Goal: Task Accomplishment & Management: Use online tool/utility

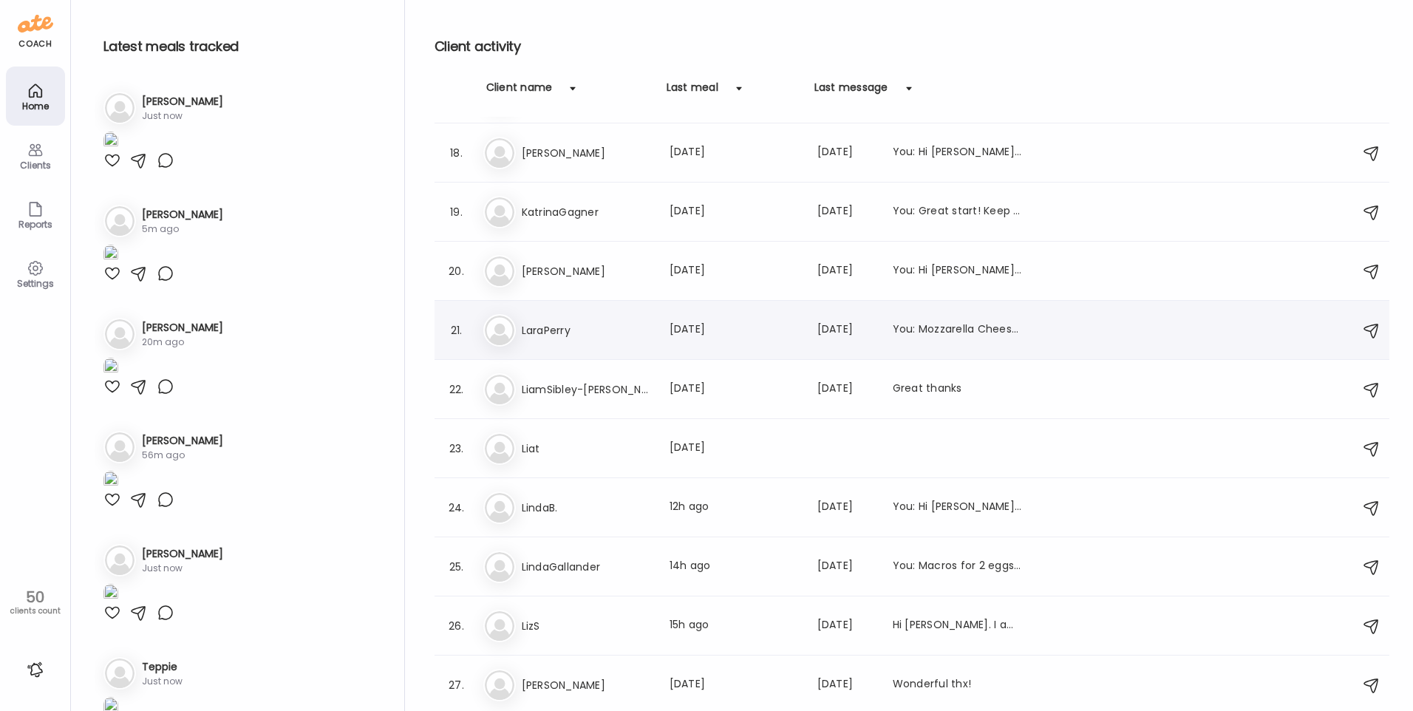
scroll to position [961, 0]
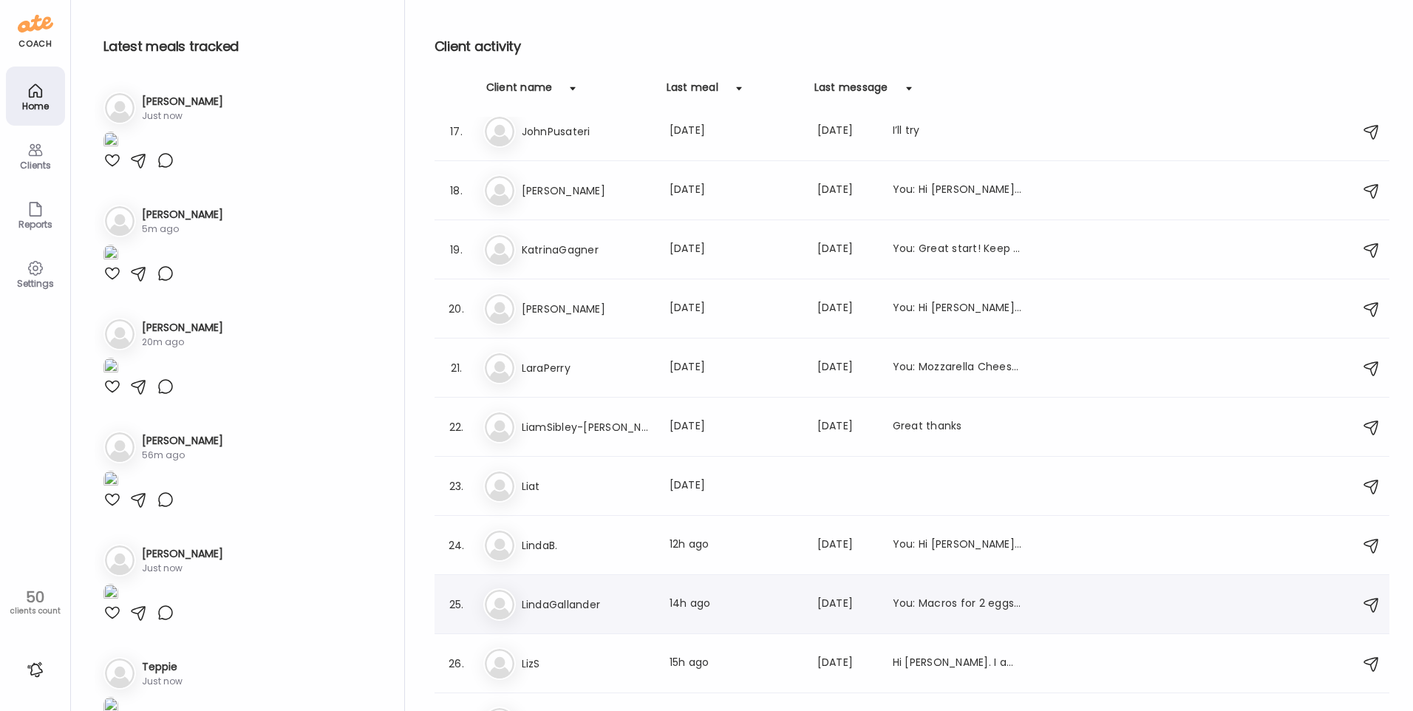
click at [610, 617] on div "Li LindaGallander Last meal: 14h ago Last message: [DATE] You: Macros for 2 egg…" at bounding box center [914, 604] width 862 height 33
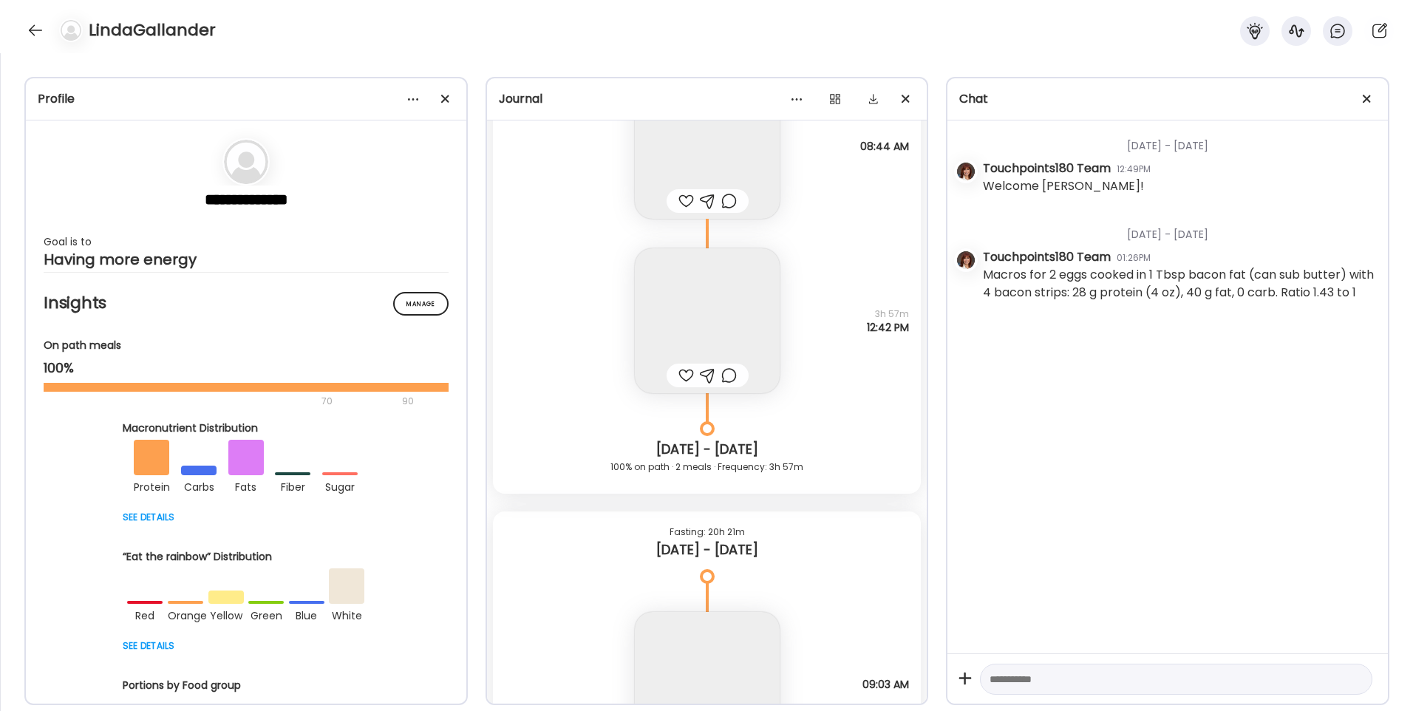
scroll to position [22302, 0]
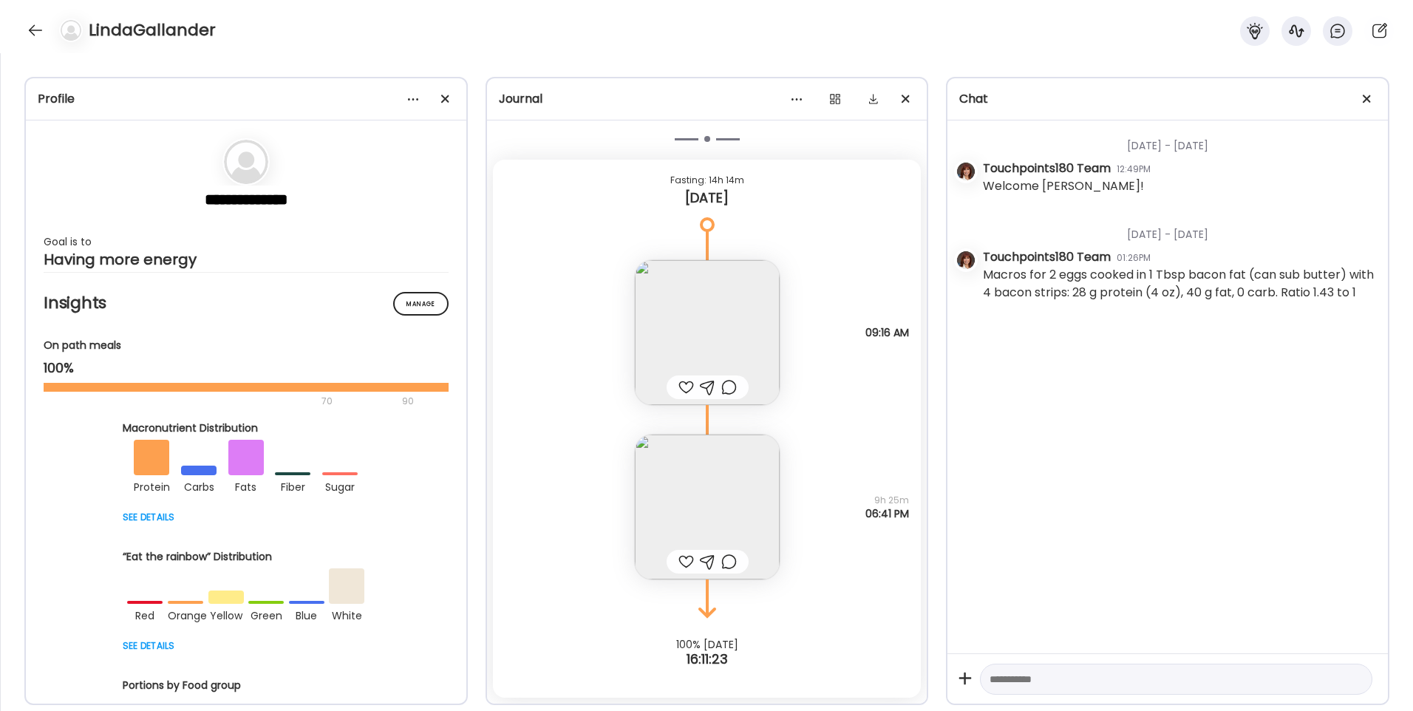
click at [704, 316] on img at bounding box center [707, 332] width 145 height 145
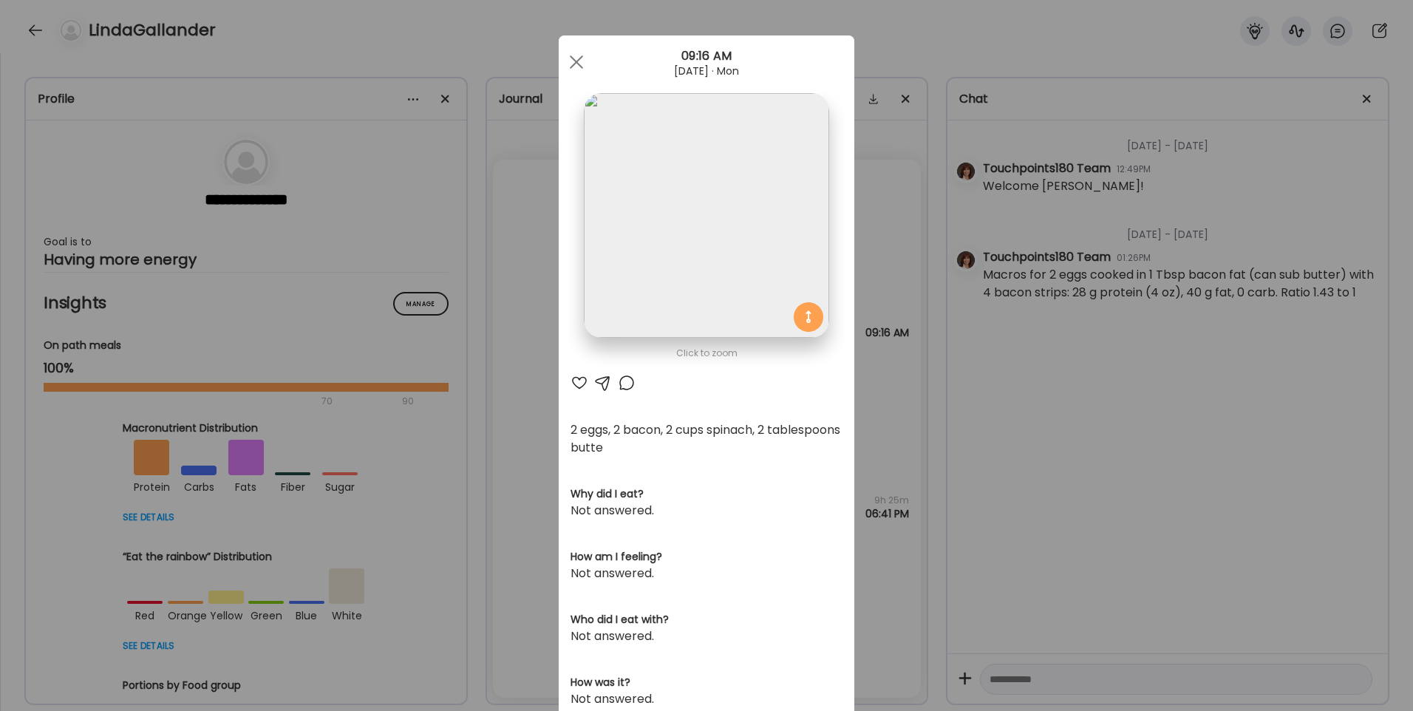
click at [536, 431] on div "Ate Coach Dashboard Wahoo! It’s official Take a moment to set up your Coach Pro…" at bounding box center [706, 355] width 1413 height 711
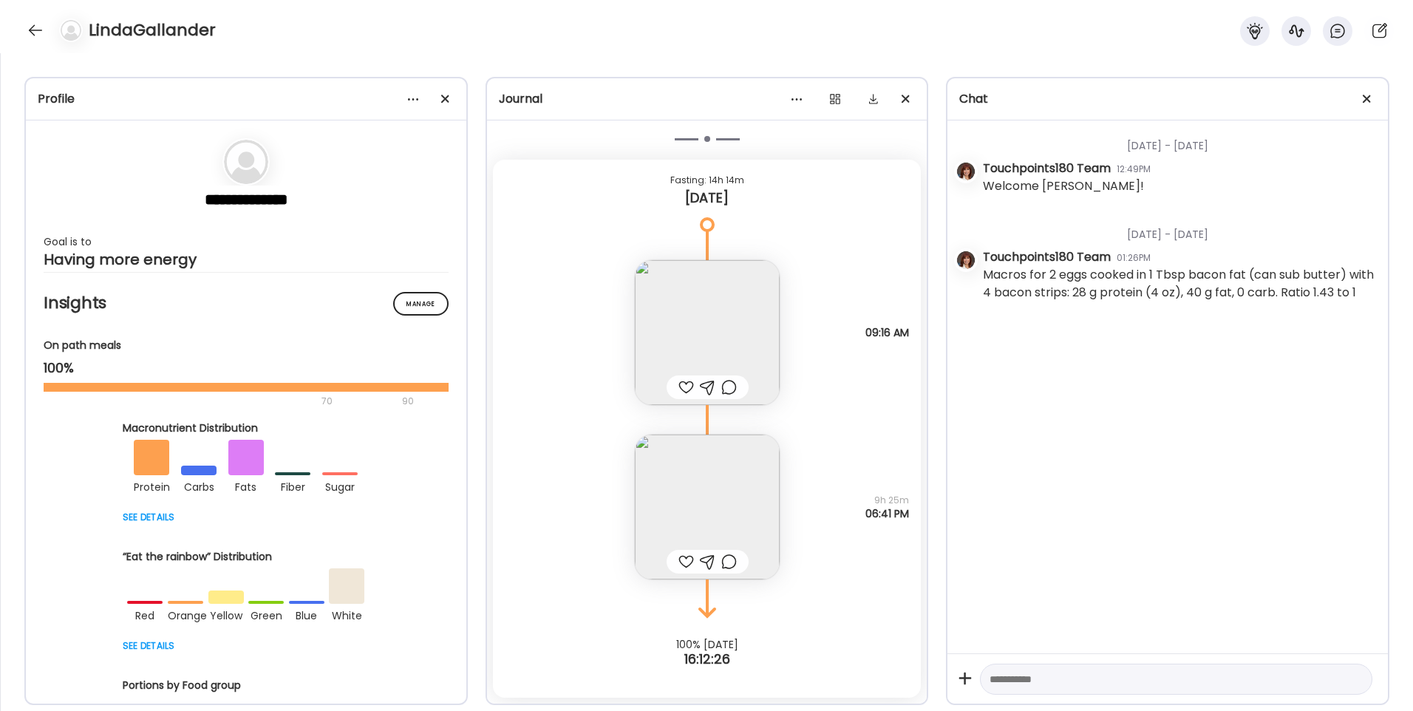
click at [671, 491] on img at bounding box center [707, 507] width 145 height 145
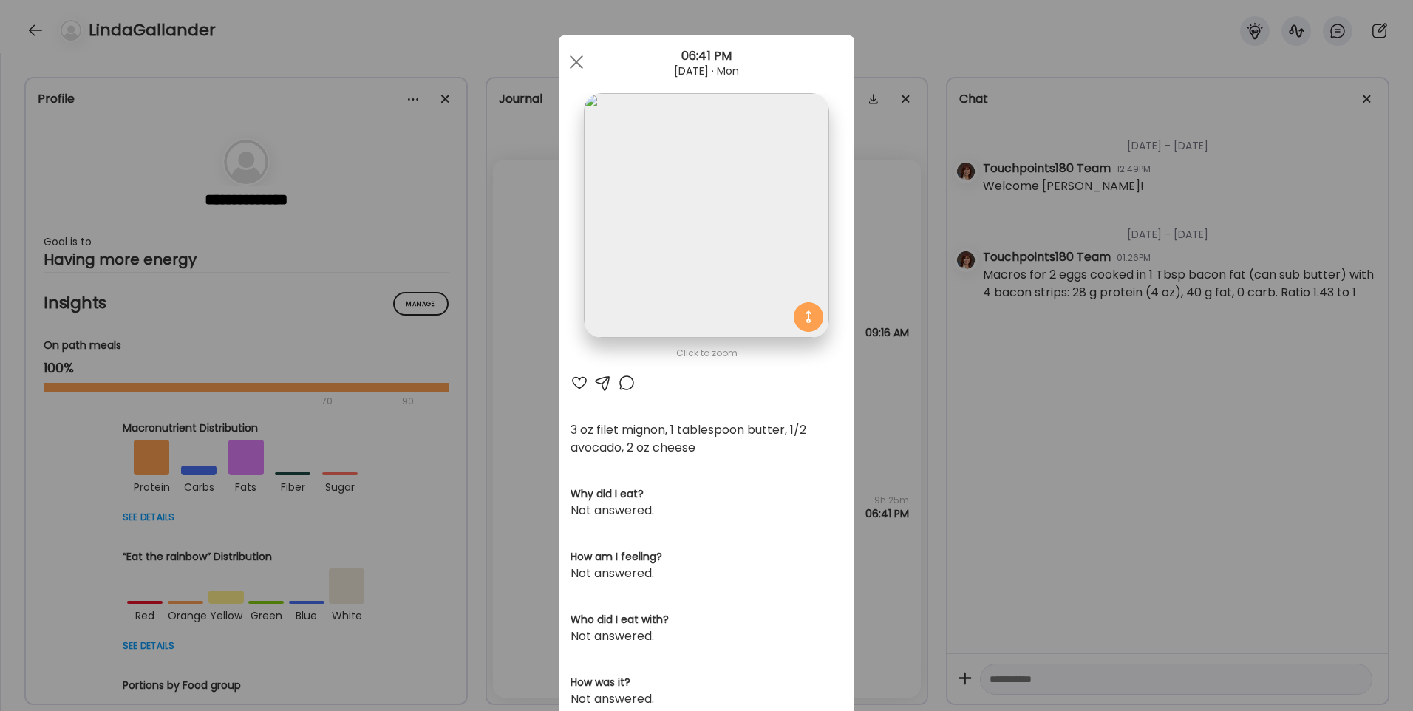
click at [522, 482] on div "Ate Coach Dashboard Wahoo! It’s official Take a moment to set up your Coach Pro…" at bounding box center [706, 355] width 1413 height 711
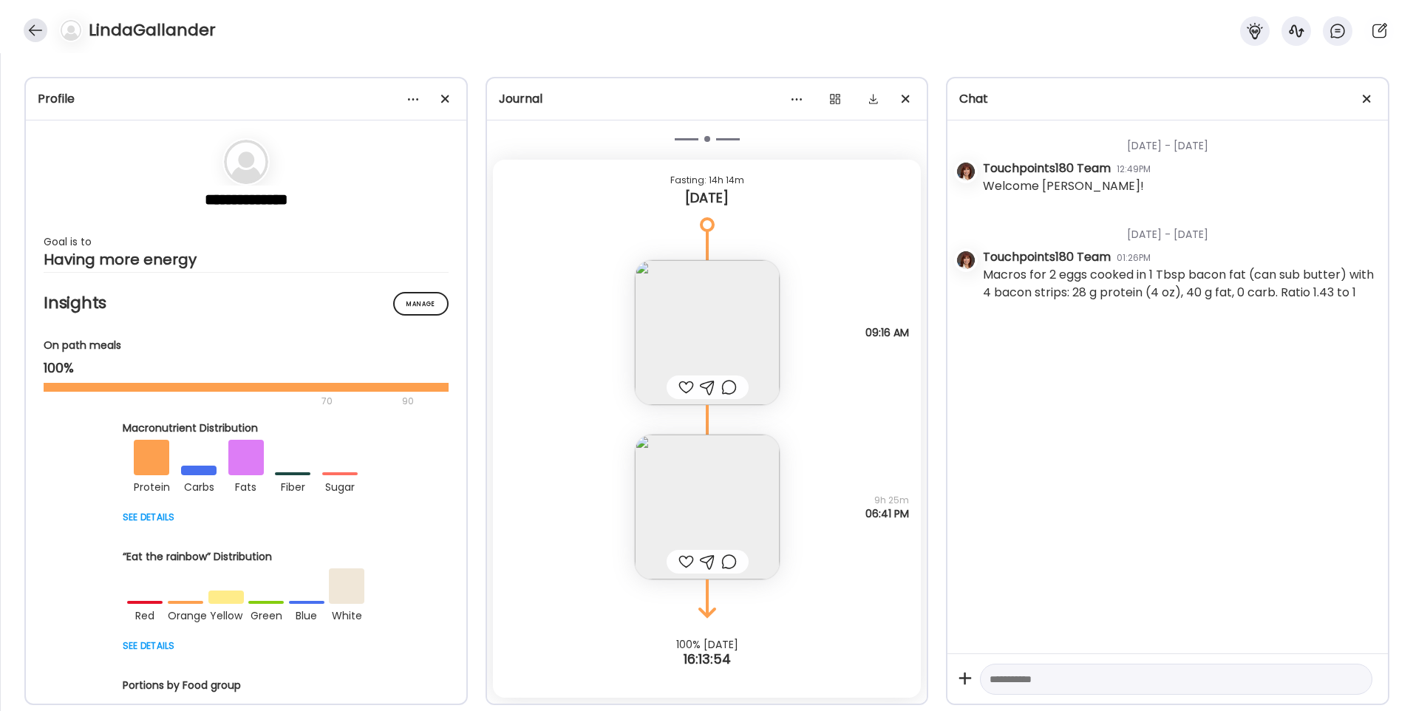
click at [30, 29] on div at bounding box center [36, 30] width 24 height 24
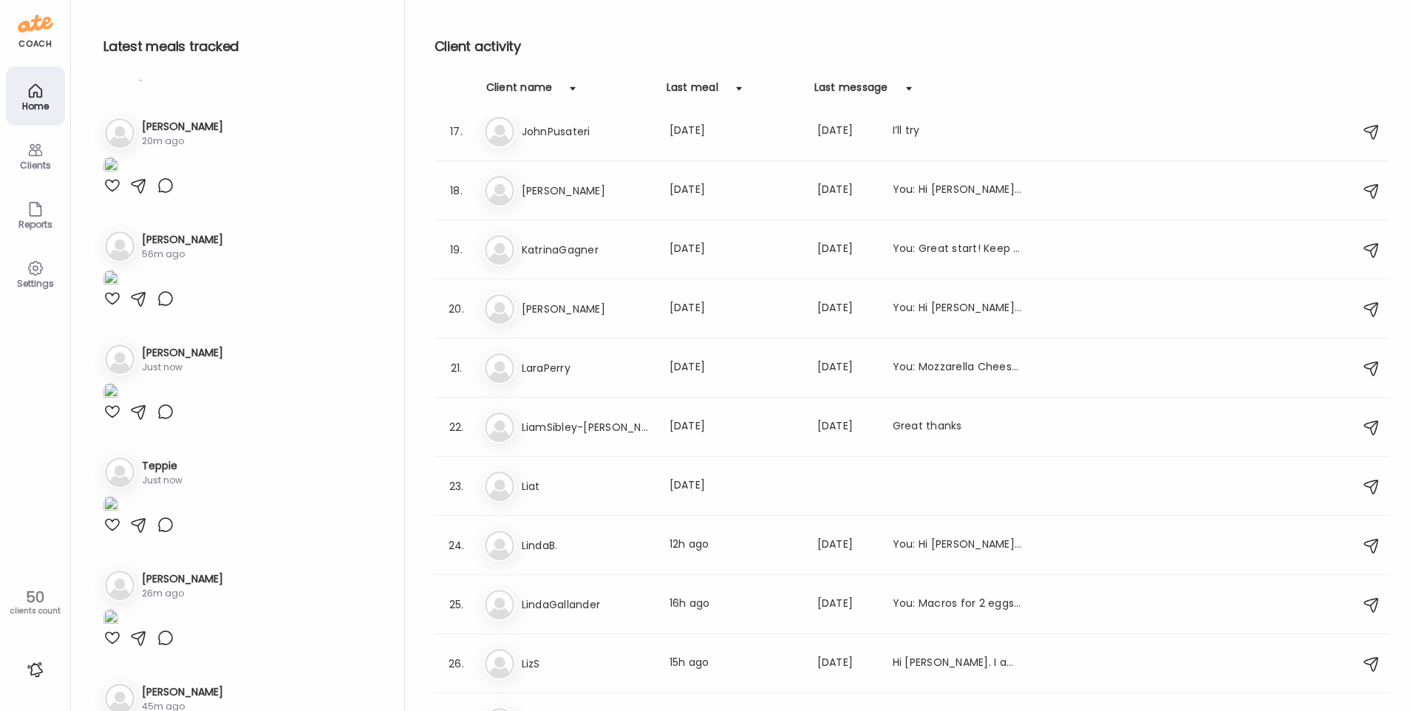
scroll to position [222, 0]
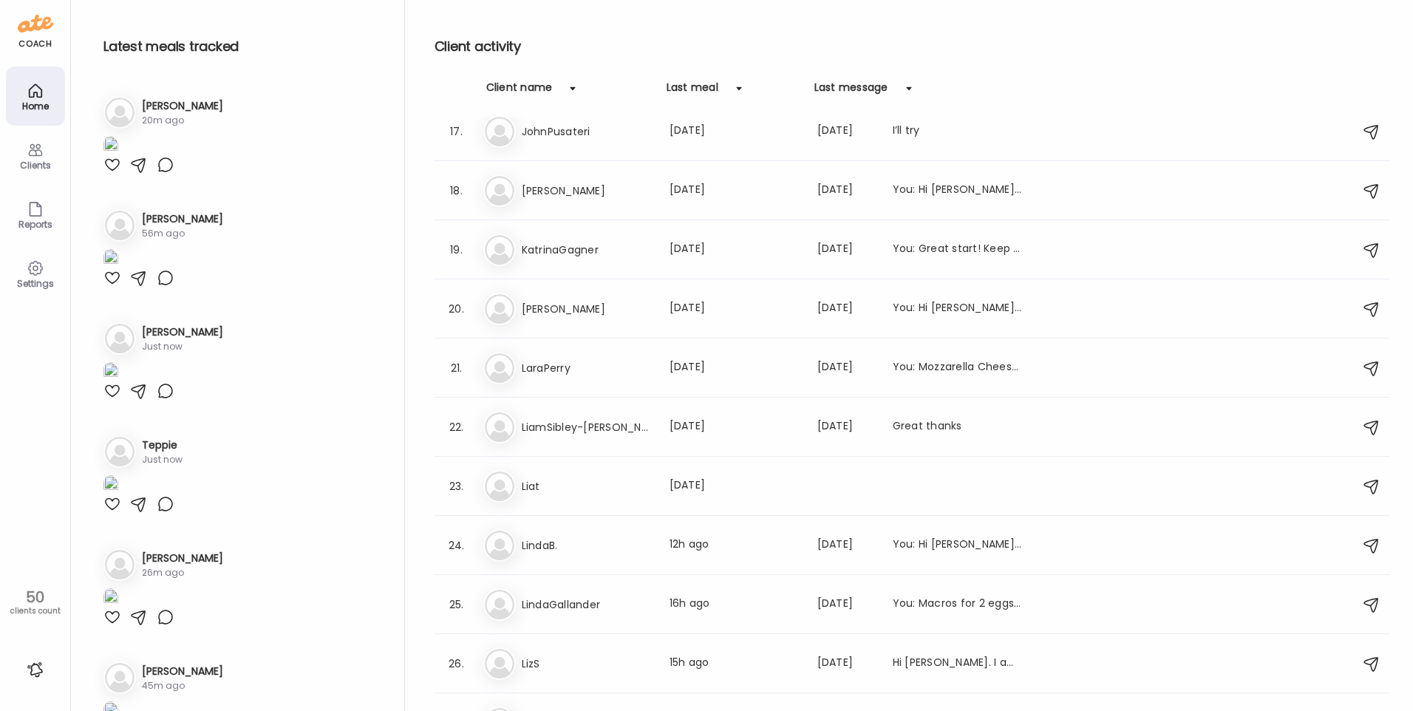
click at [118, 43] on img at bounding box center [110, 33] width 15 height 20
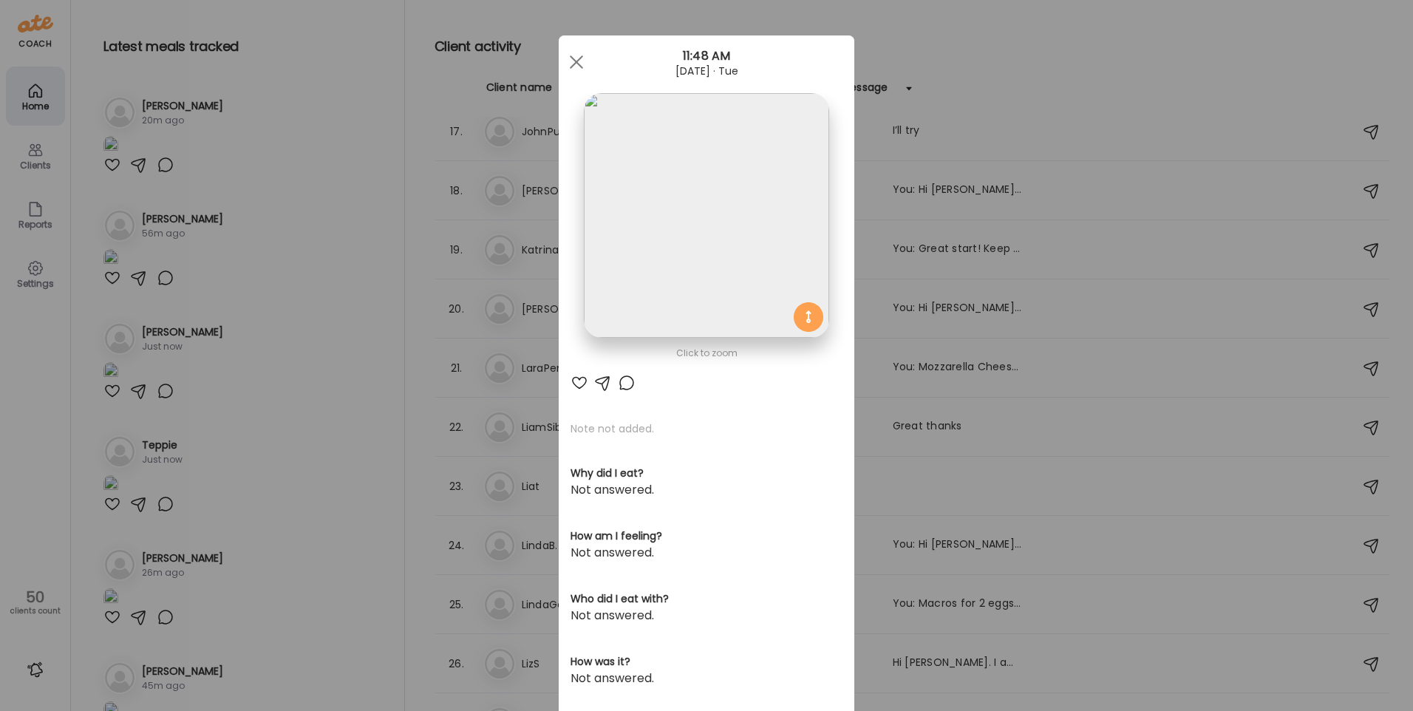
click at [653, 225] on img at bounding box center [706, 215] width 245 height 245
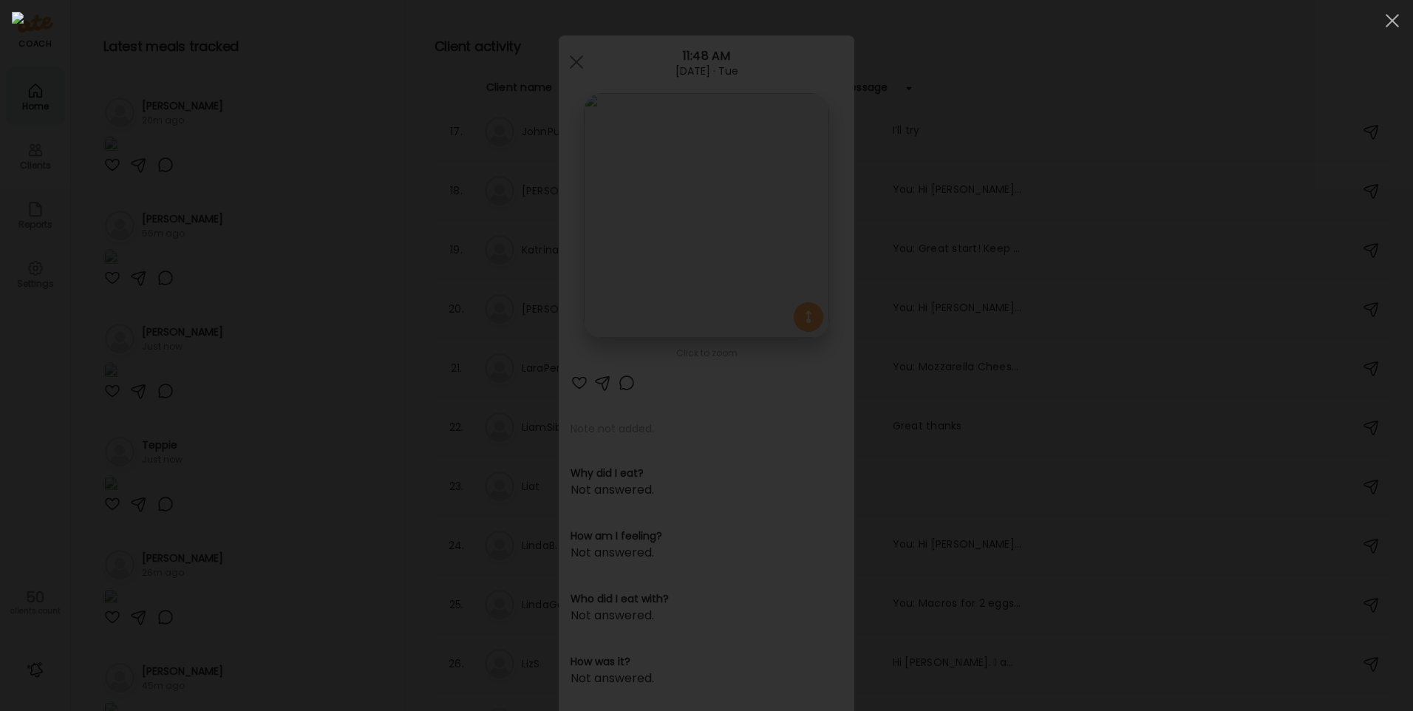
click at [653, 225] on img at bounding box center [706, 355] width 1389 height 687
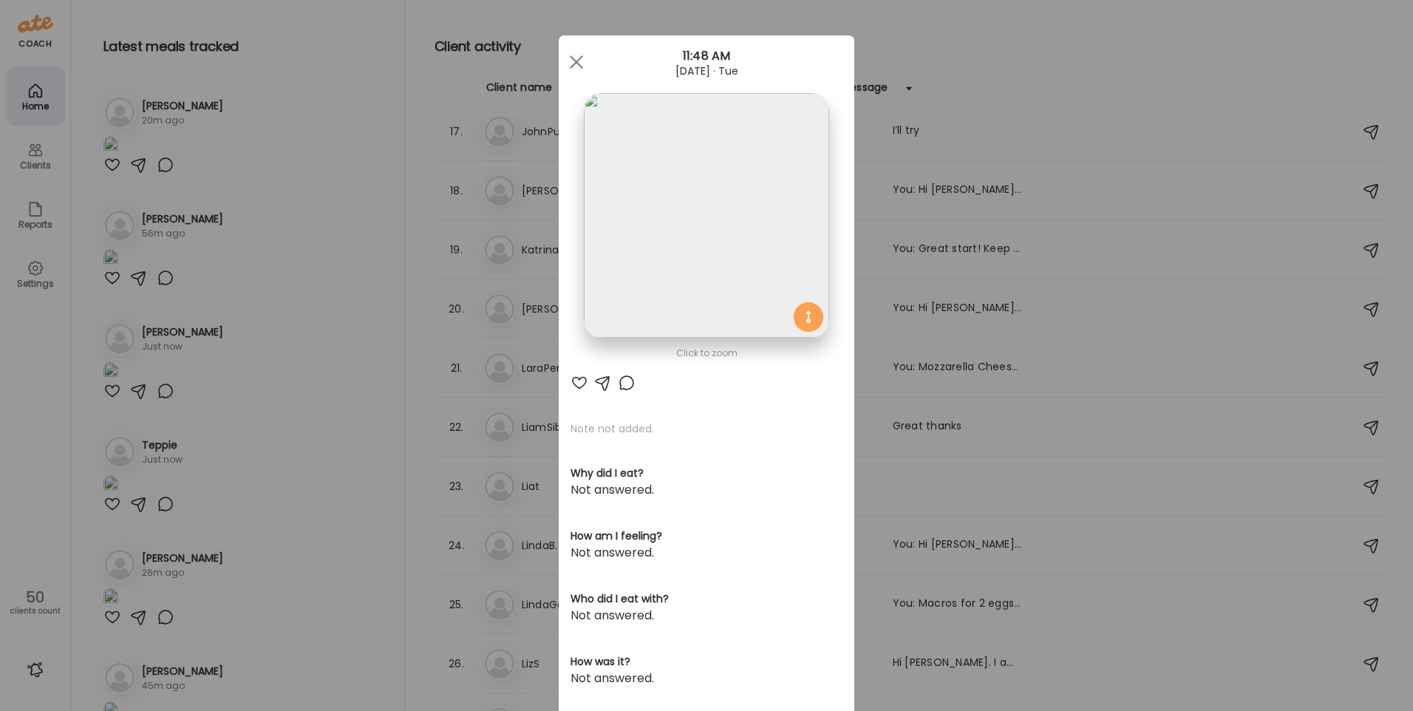
click at [364, 247] on div "Ate Coach Dashboard Wahoo! It’s official Take a moment to set up your Coach Pro…" at bounding box center [706, 355] width 1413 height 711
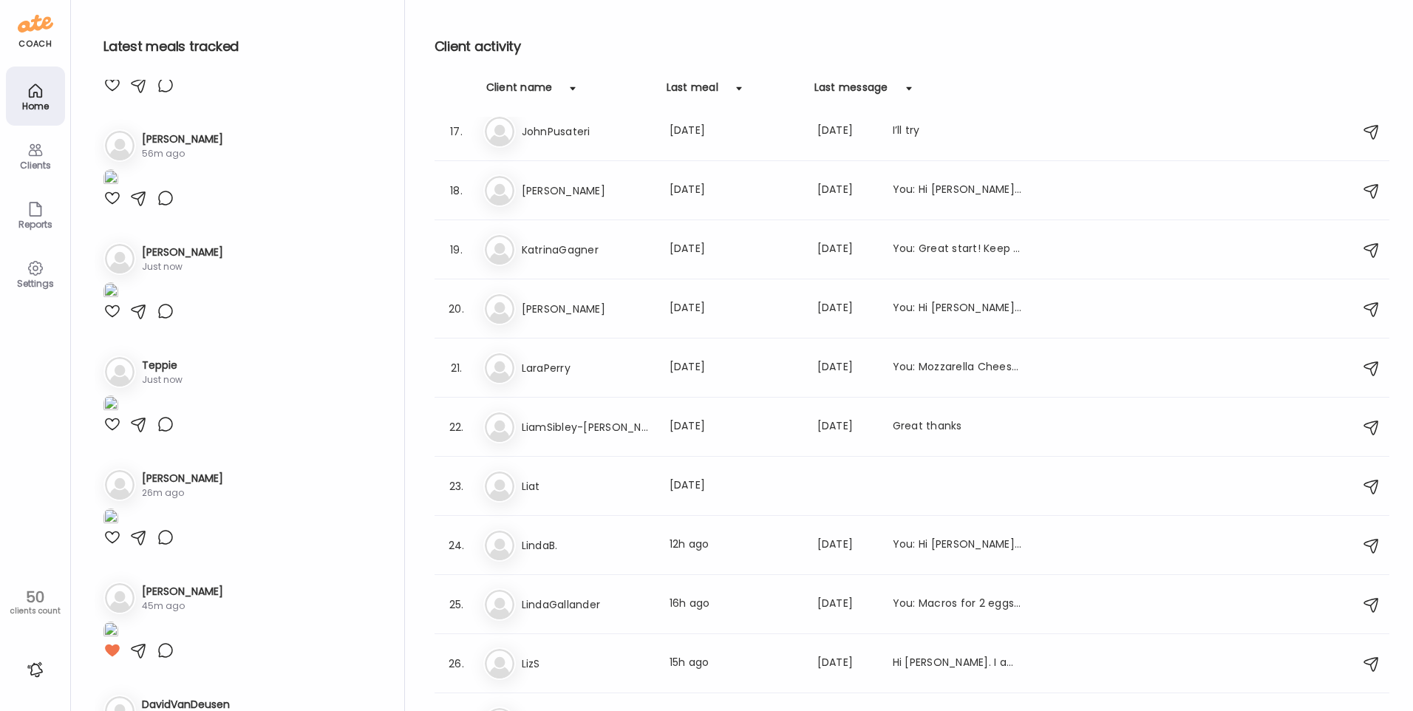
scroll to position [296, 0]
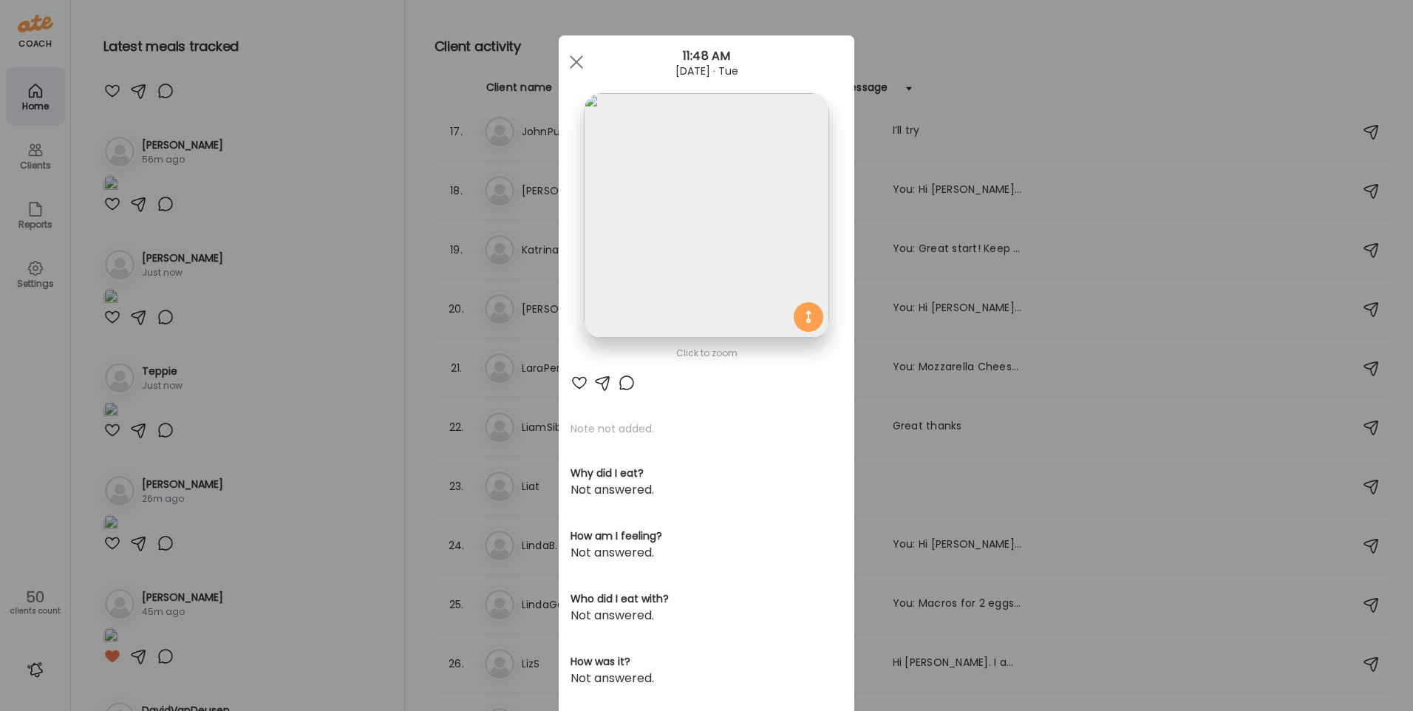
click at [628, 380] on div at bounding box center [627, 383] width 18 height 18
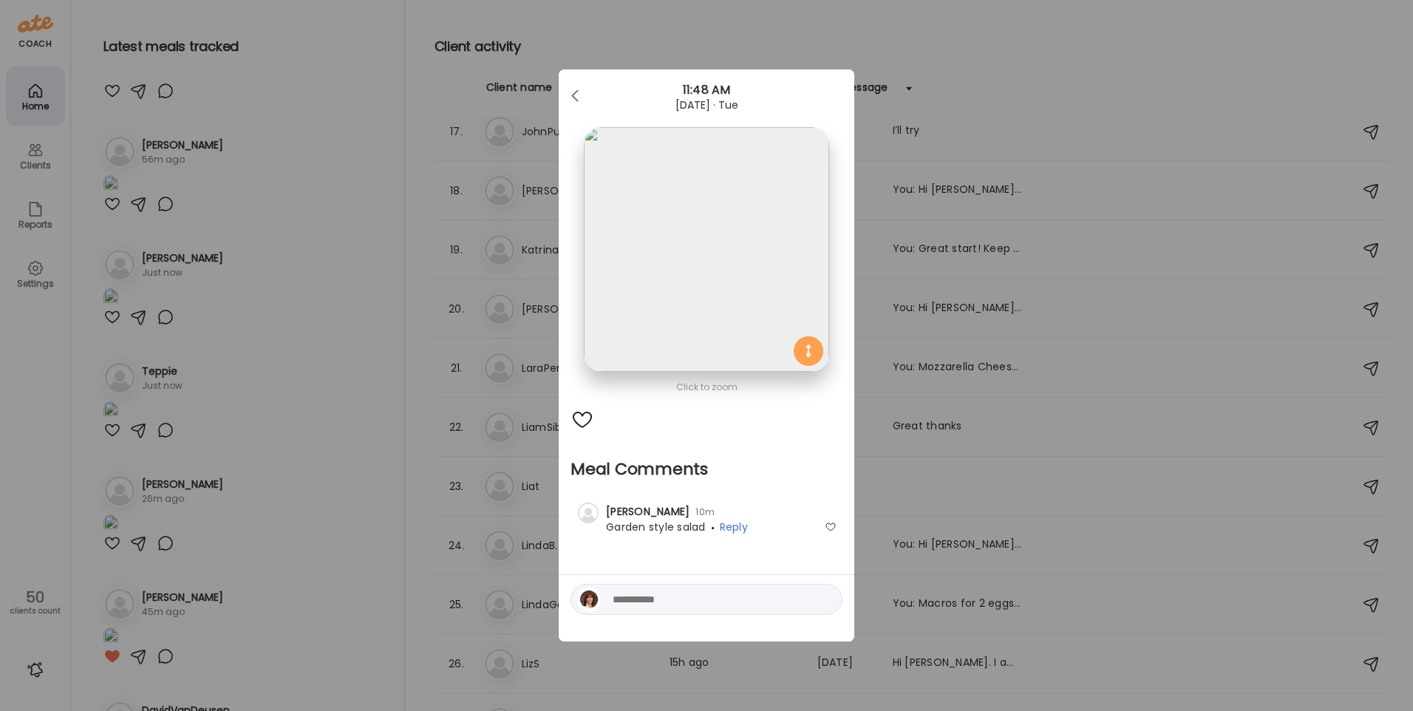
click at [638, 605] on textarea at bounding box center [713, 599] width 200 height 18
type textarea "**********"
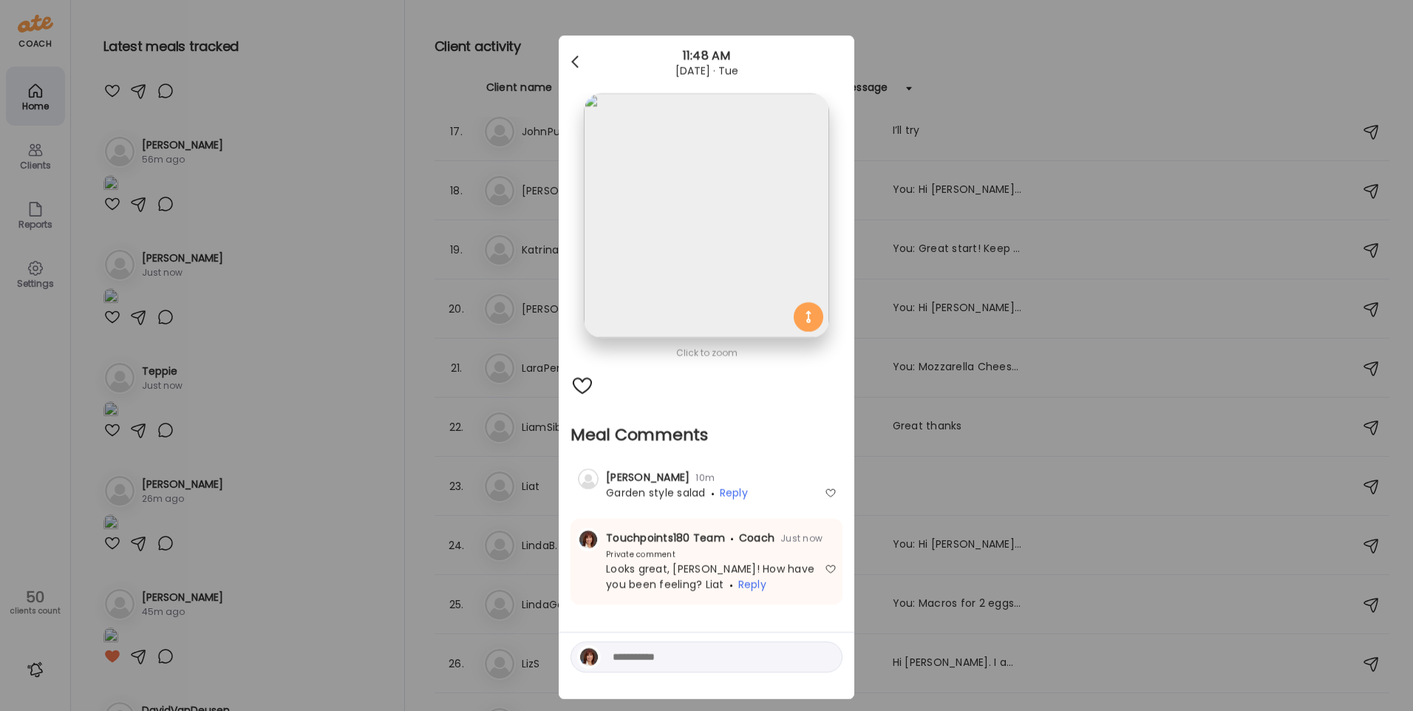
click at [570, 55] on div at bounding box center [577, 62] width 30 height 30
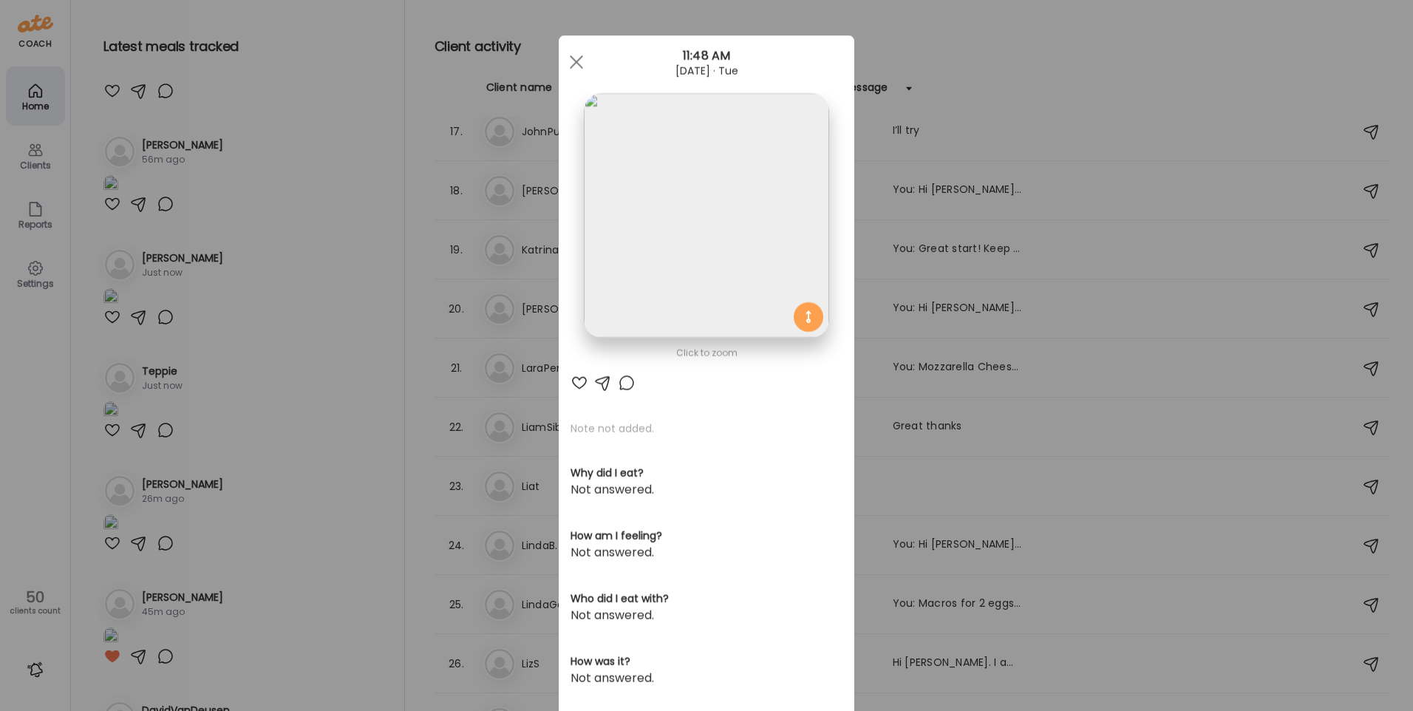
click at [576, 60] on div at bounding box center [577, 62] width 30 height 30
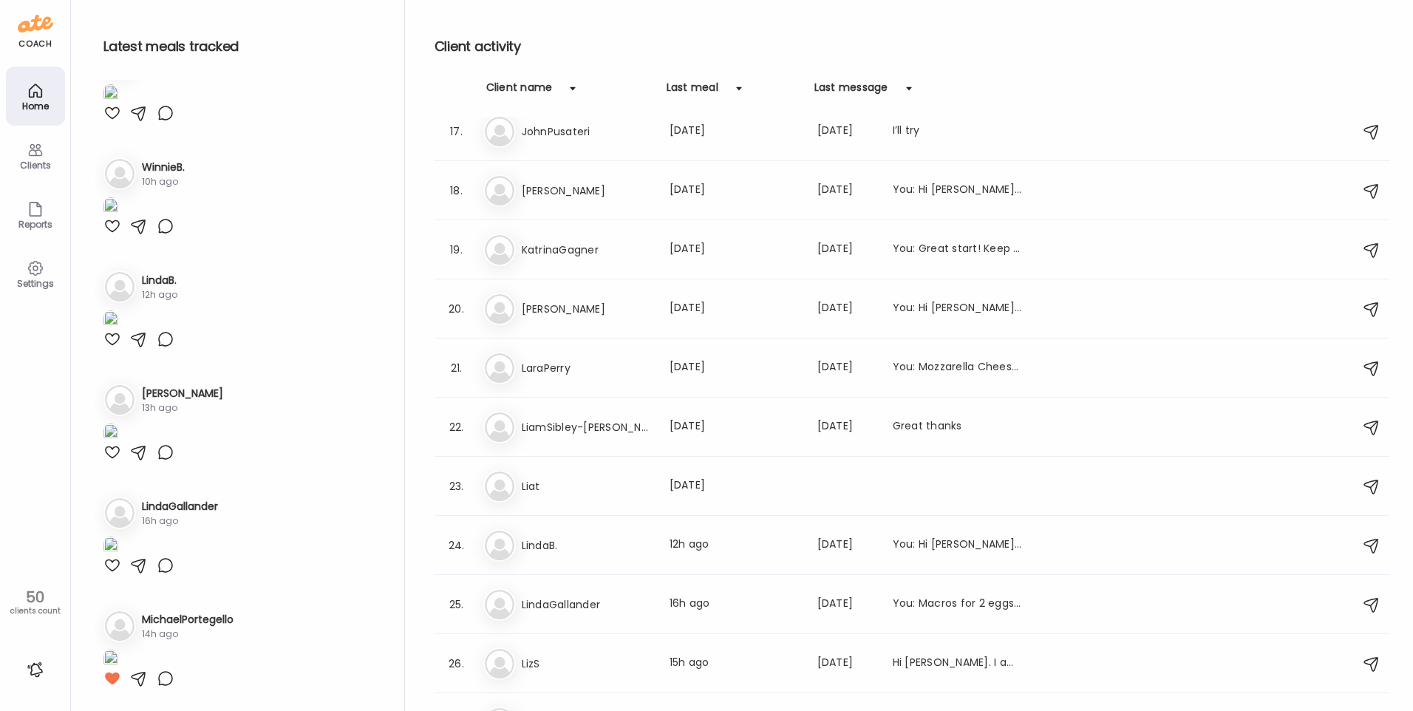
scroll to position [1552, 0]
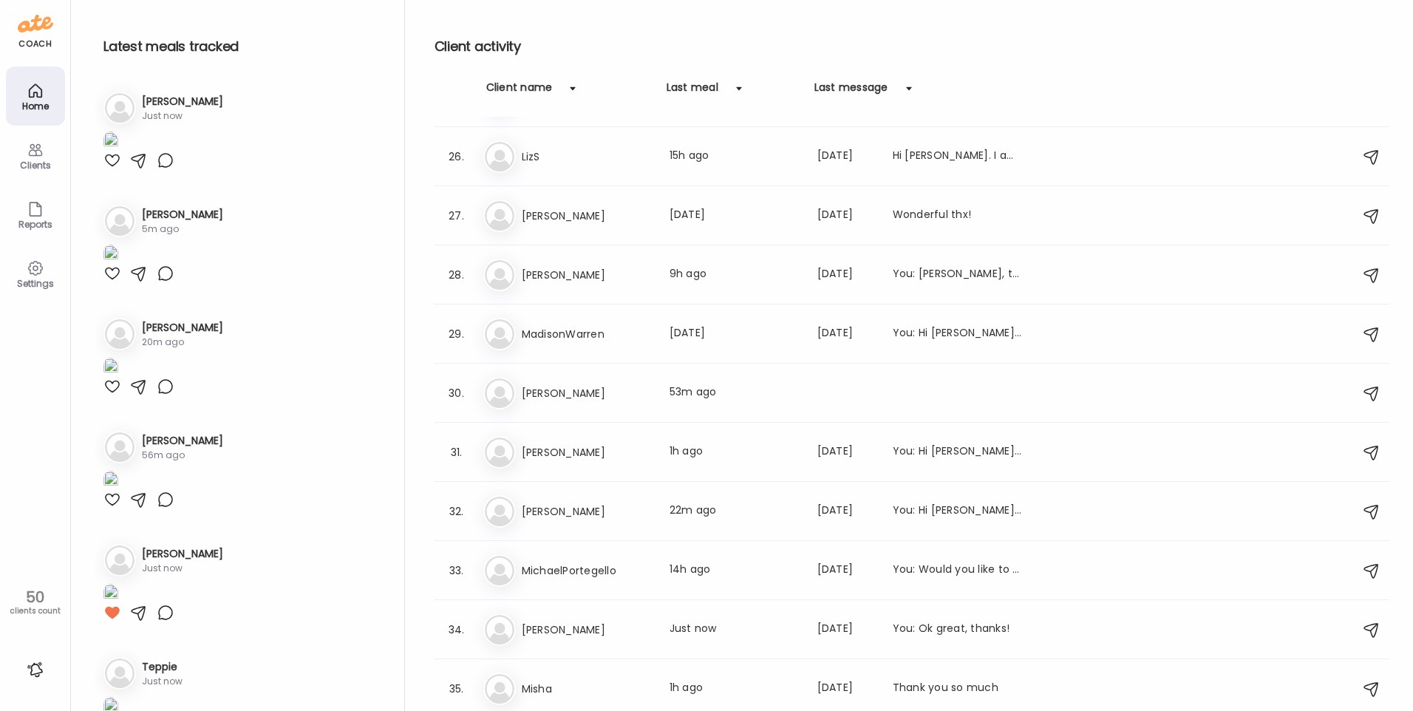
scroll to position [1478, 0]
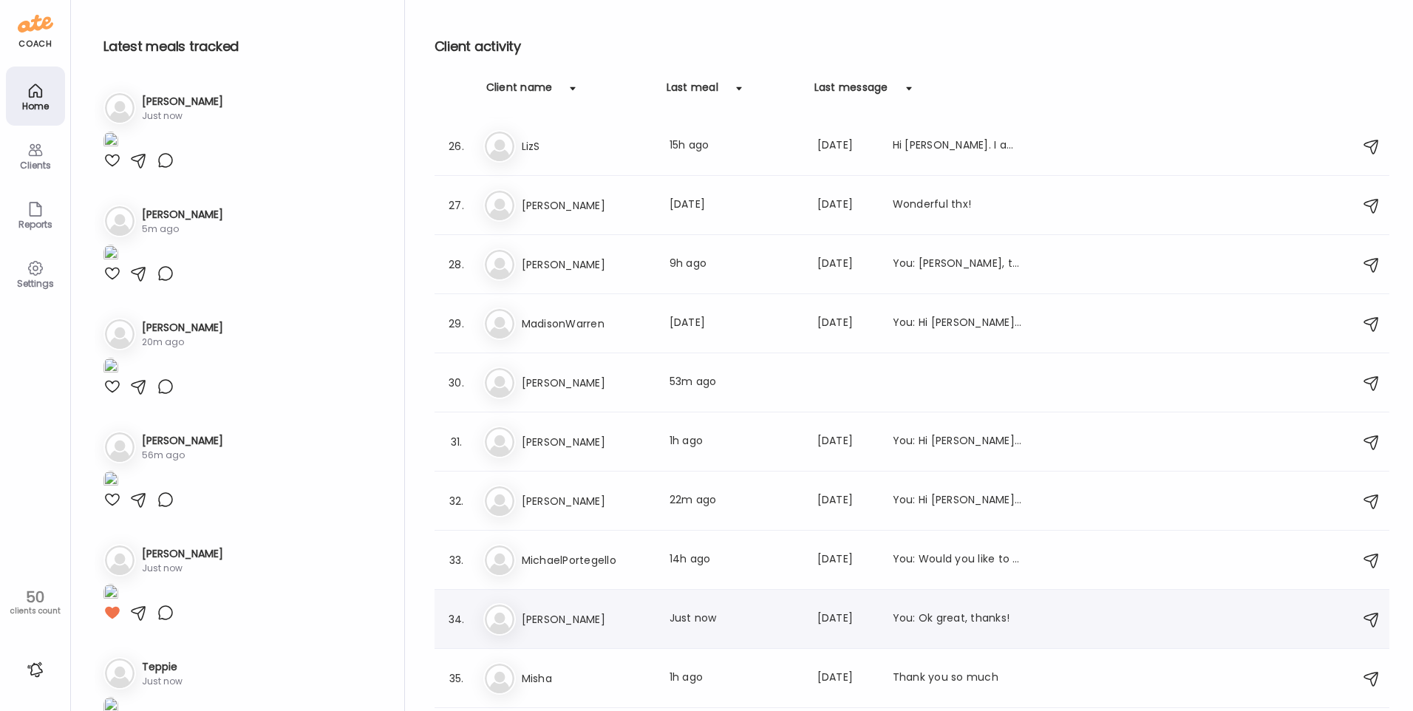
click at [608, 614] on h3 "[PERSON_NAME]" at bounding box center [587, 619] width 130 height 18
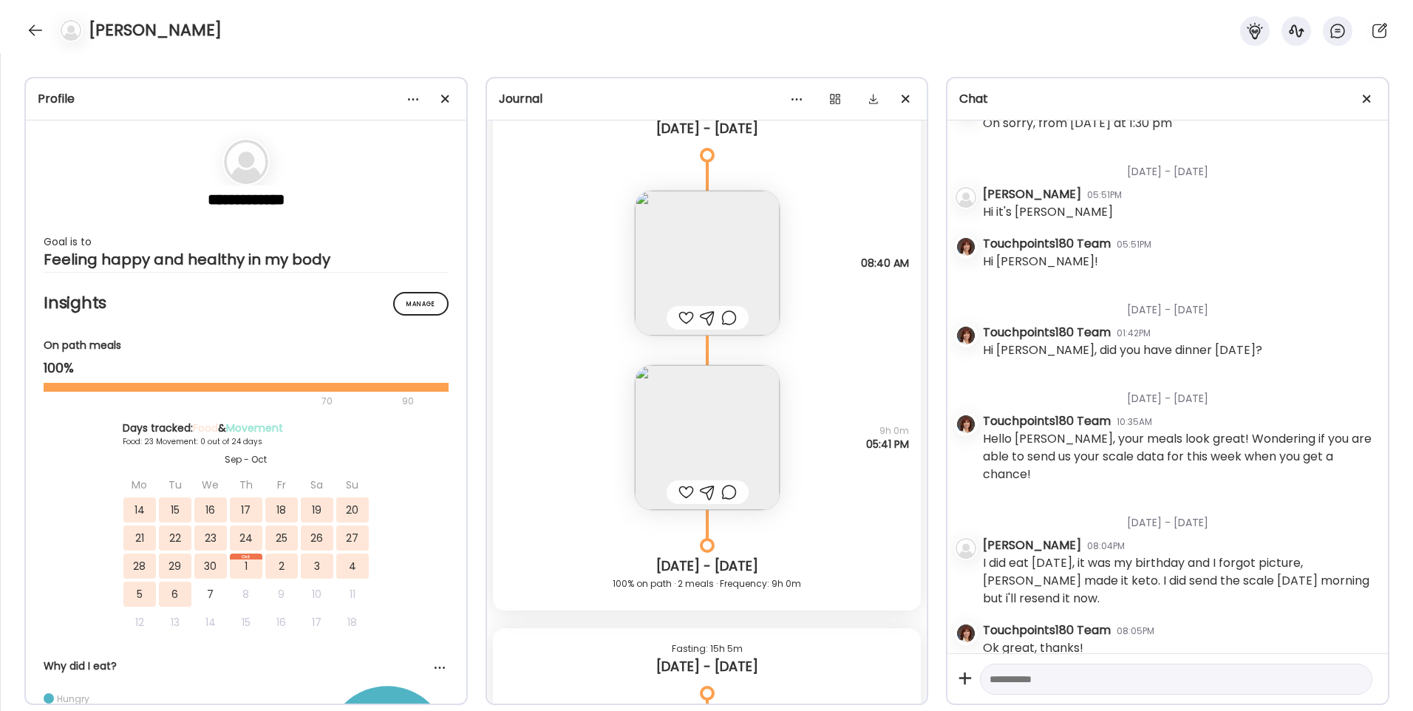
scroll to position [16574, 0]
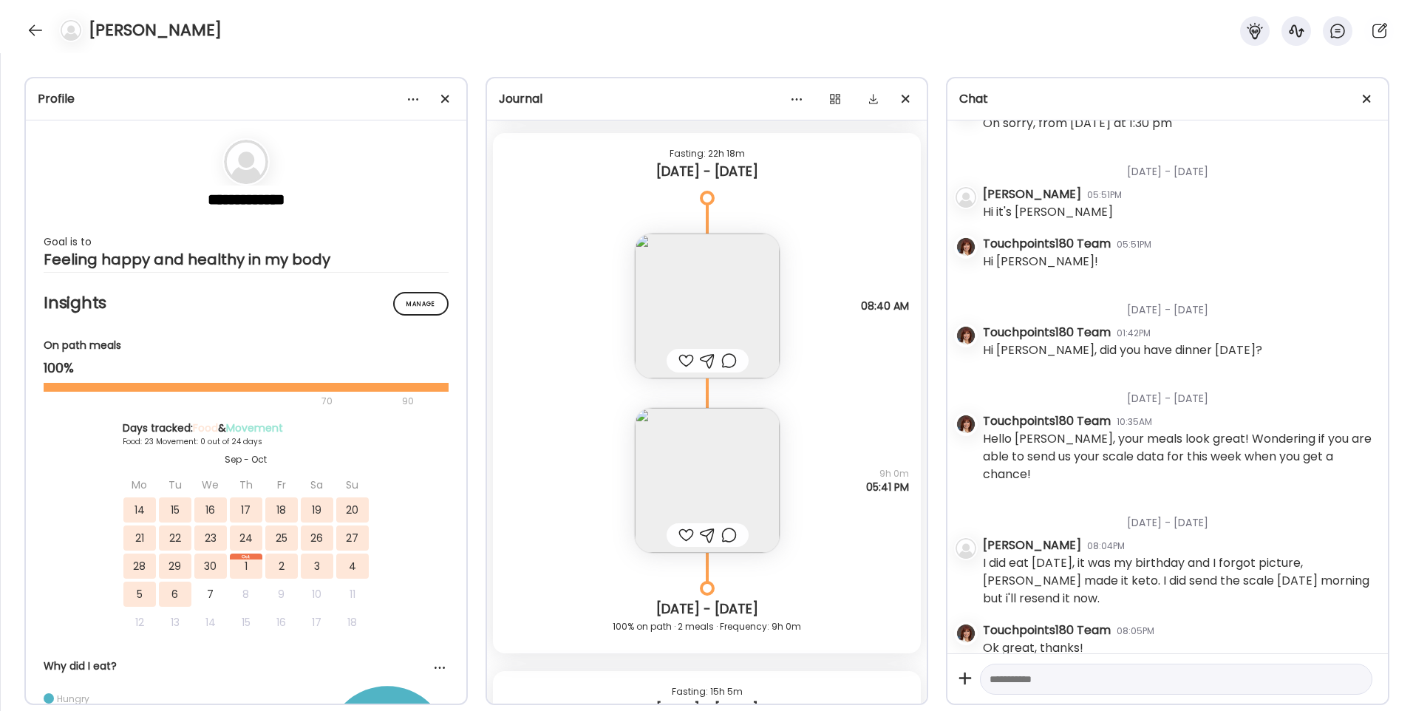
click at [675, 291] on img at bounding box center [707, 306] width 145 height 145
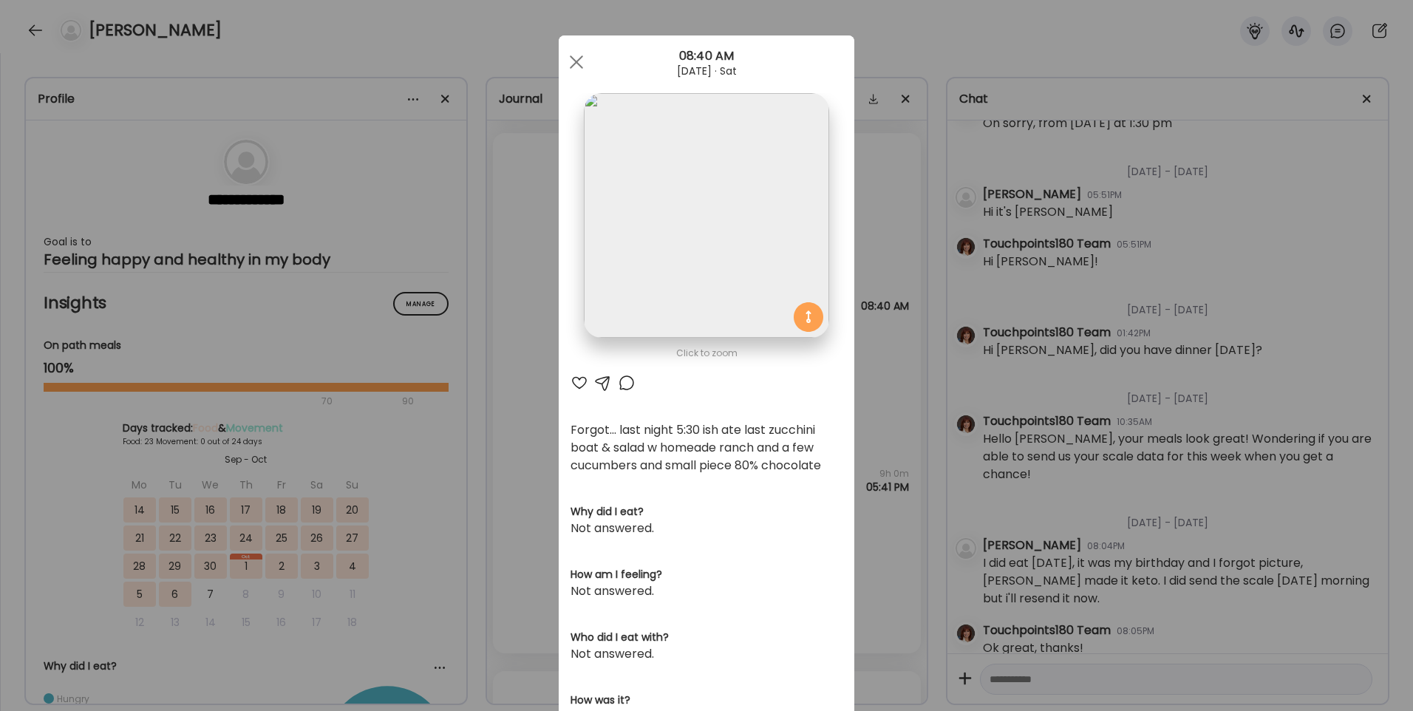
click at [508, 500] on div "Ate Coach Dashboard Wahoo! It’s official Take a moment to set up your Coach Pro…" at bounding box center [706, 355] width 1413 height 711
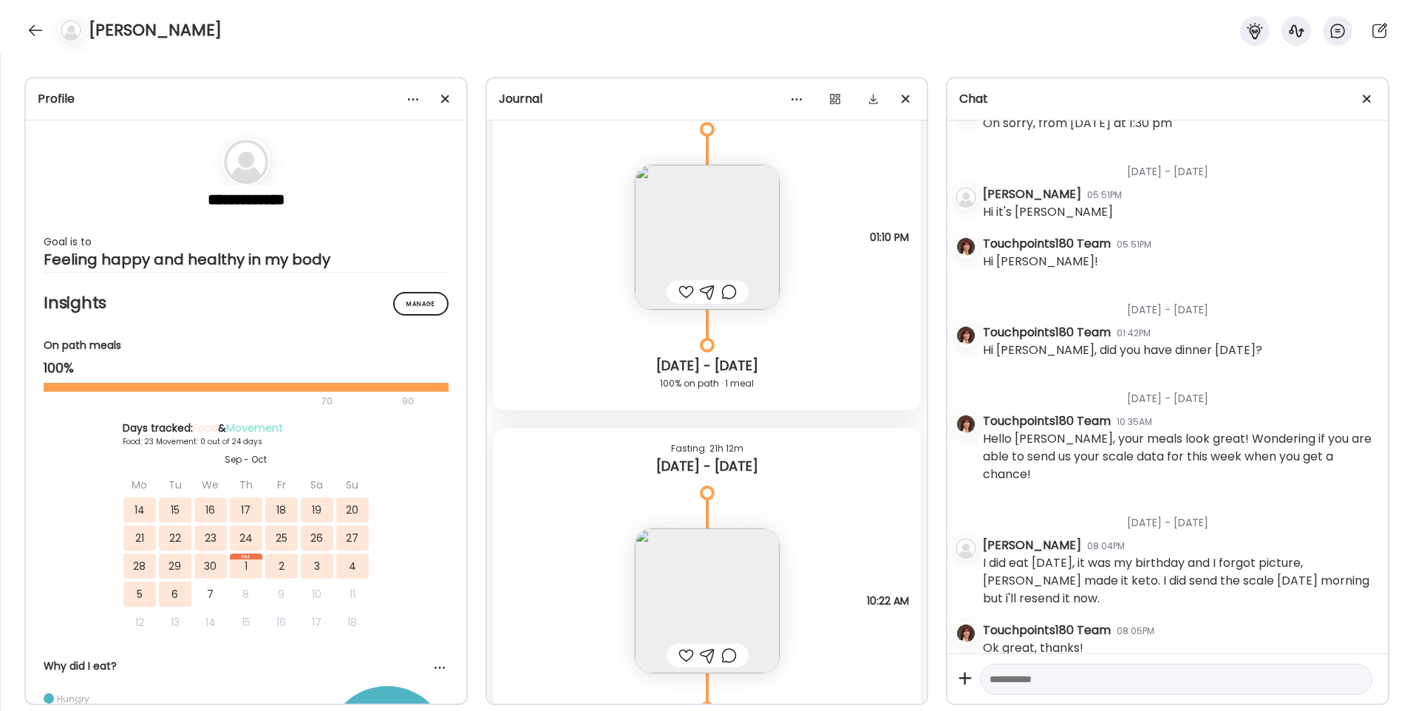
scroll to position [15909, 0]
click at [713, 623] on img at bounding box center [707, 607] width 145 height 145
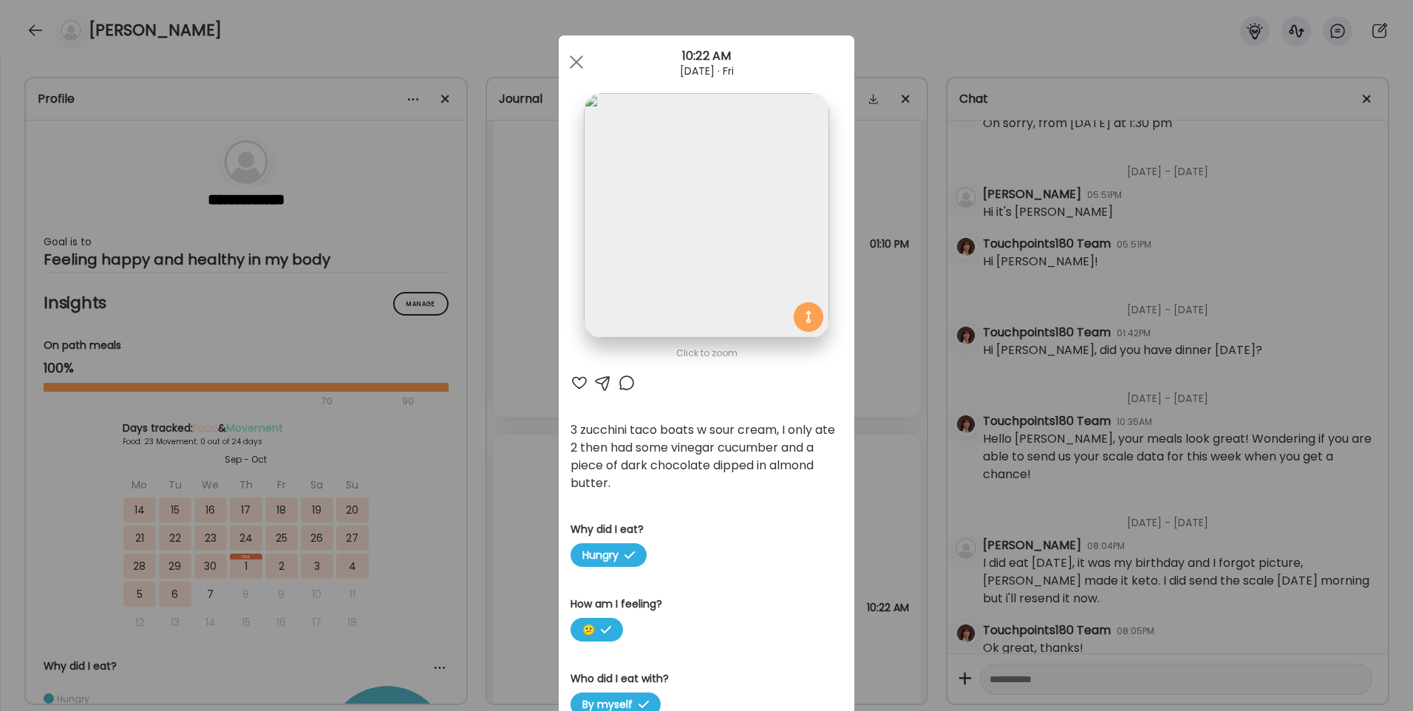
click at [513, 492] on div "Ate Coach Dashboard Wahoo! It’s official Take a moment to set up your Coach Pro…" at bounding box center [706, 355] width 1413 height 711
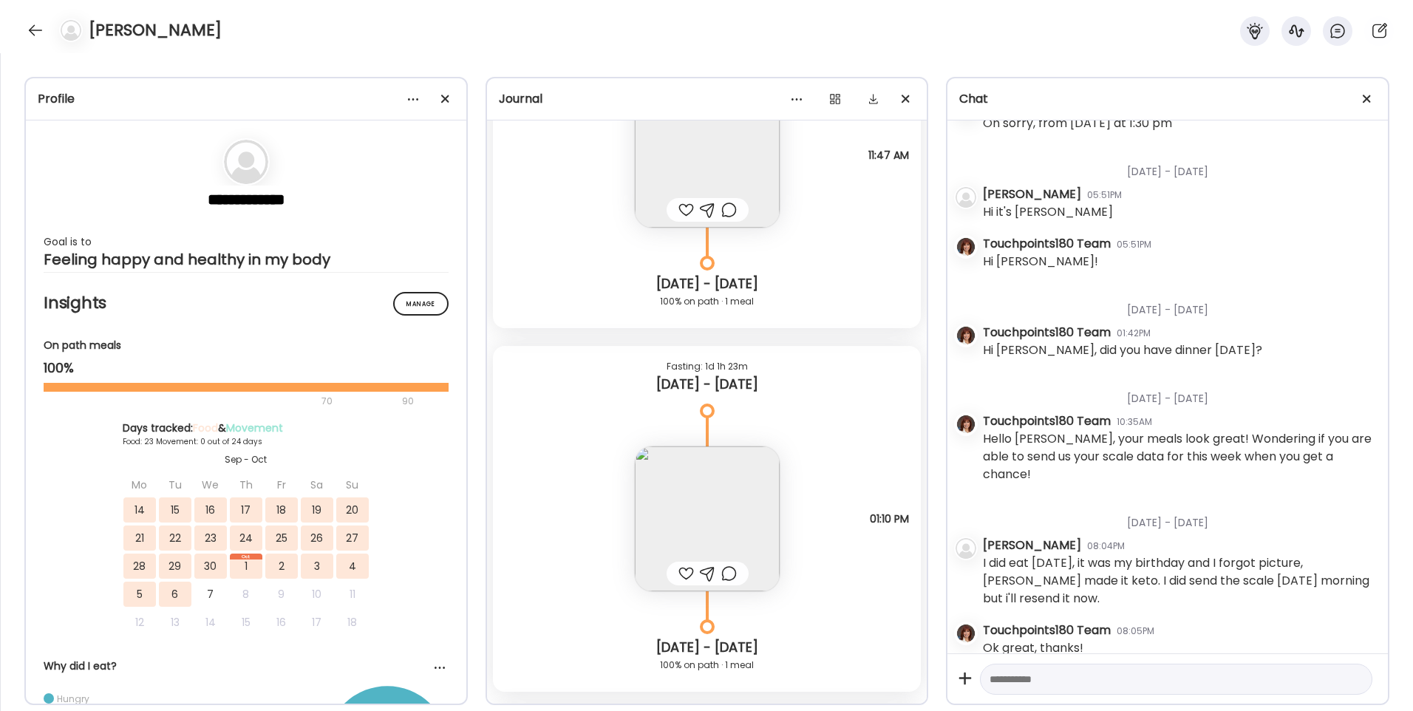
scroll to position [15613, 0]
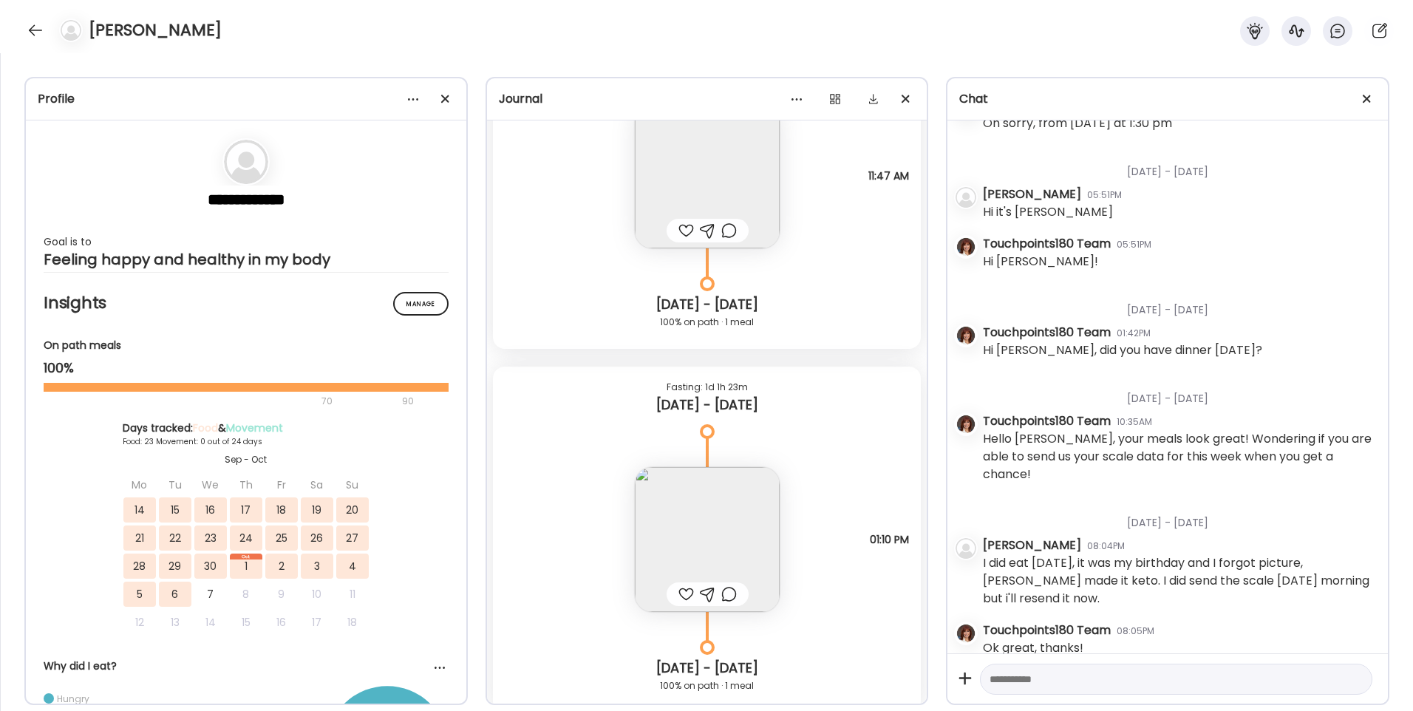
click at [689, 514] on img at bounding box center [707, 539] width 145 height 145
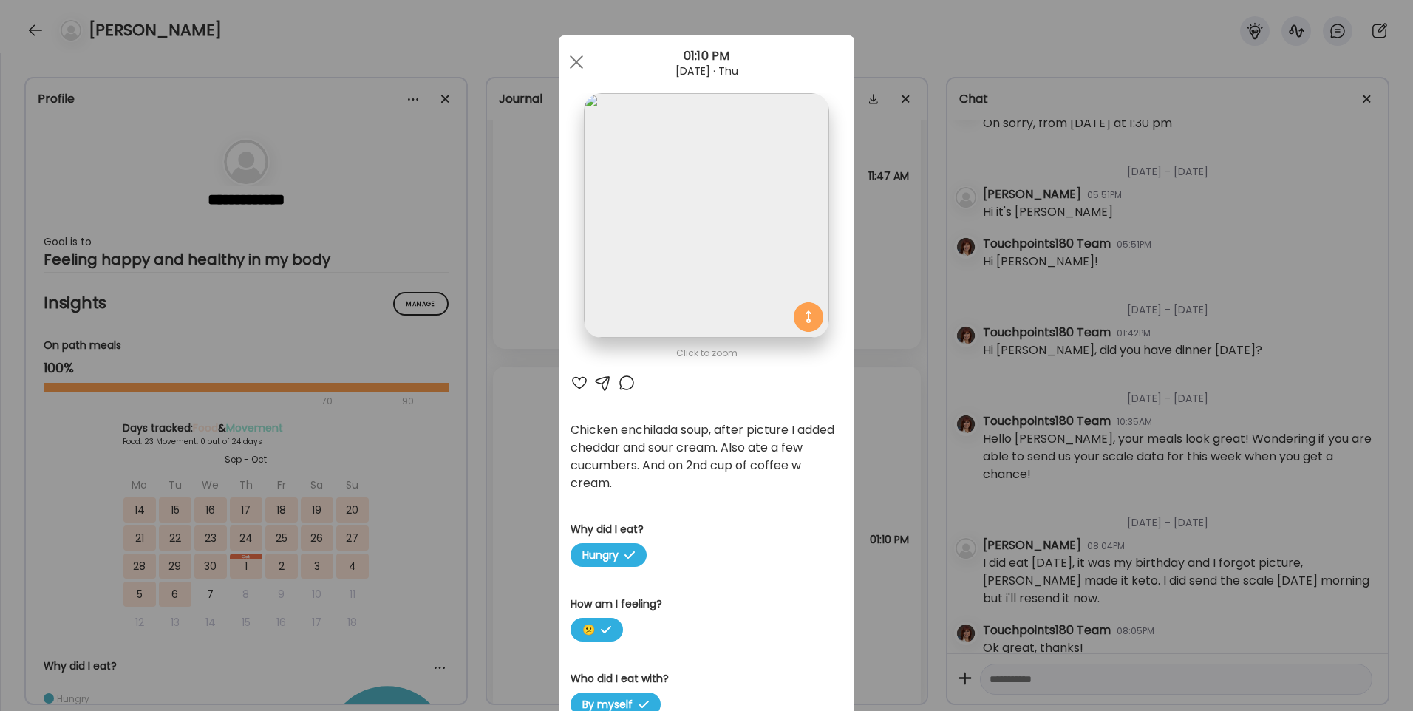
click at [540, 486] on div "Ate Coach Dashboard Wahoo! It’s official Take a moment to set up your Coach Pro…" at bounding box center [706, 355] width 1413 height 711
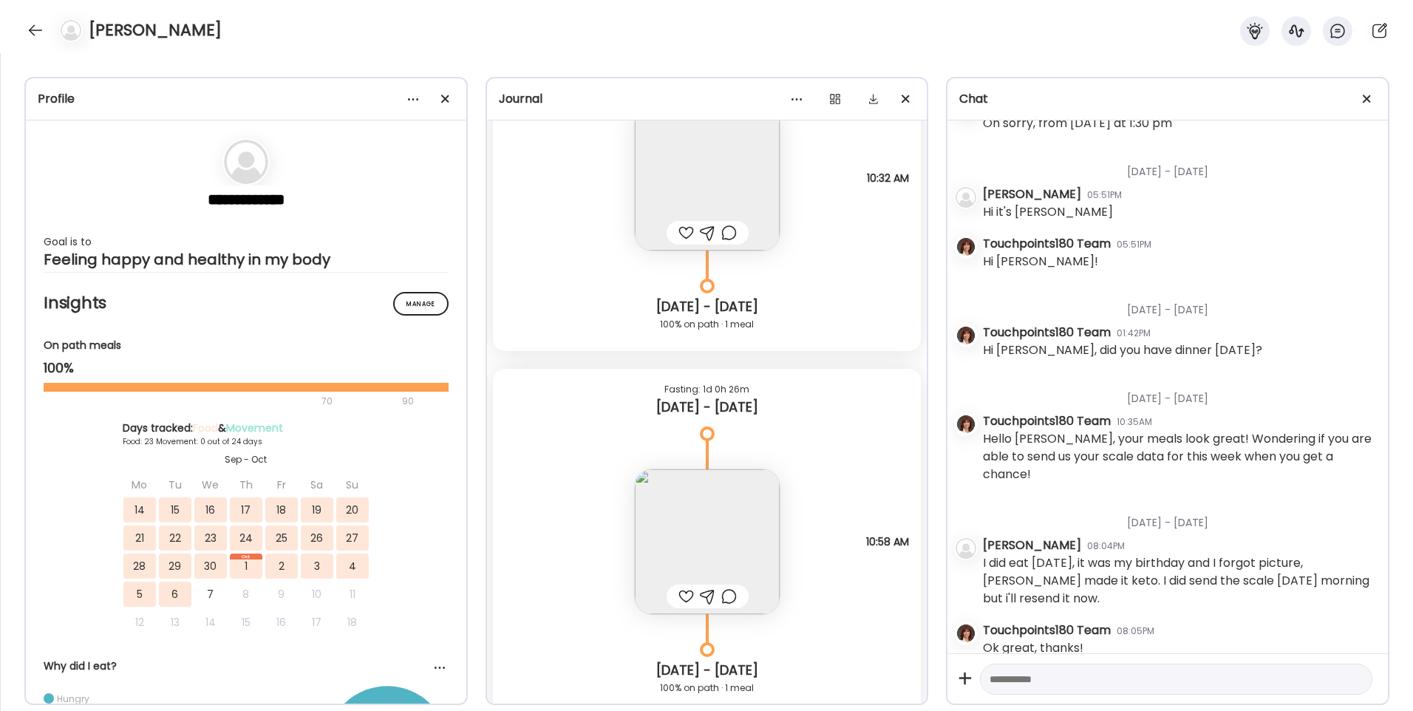
scroll to position [14874, 0]
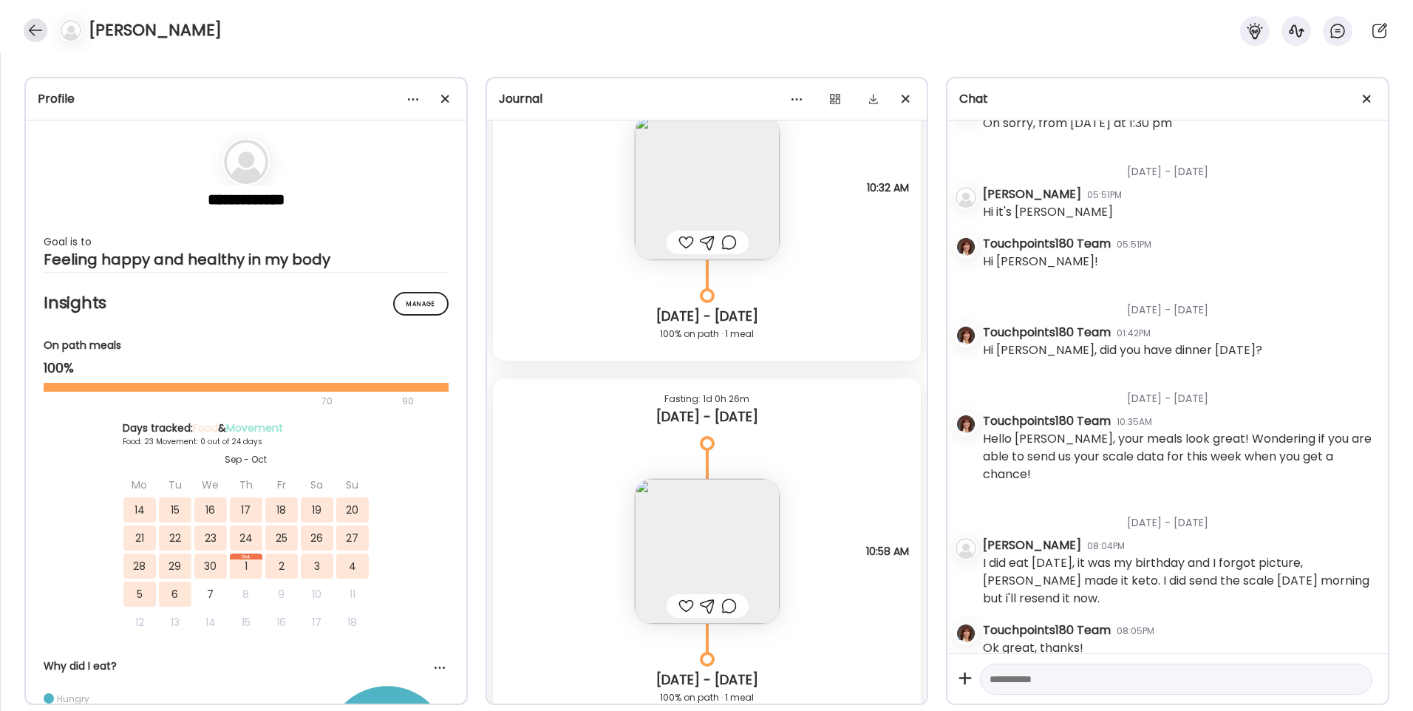
click at [35, 33] on div at bounding box center [36, 30] width 24 height 24
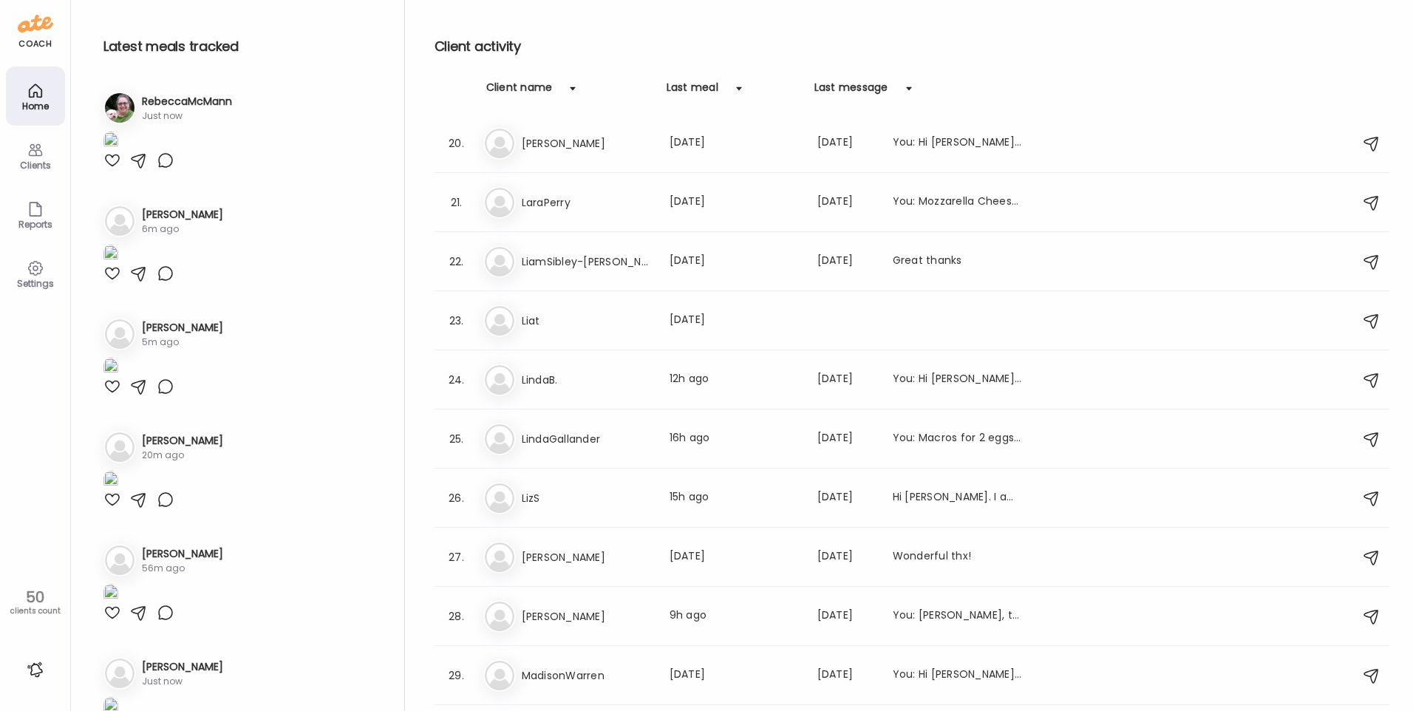
scroll to position [1109, 0]
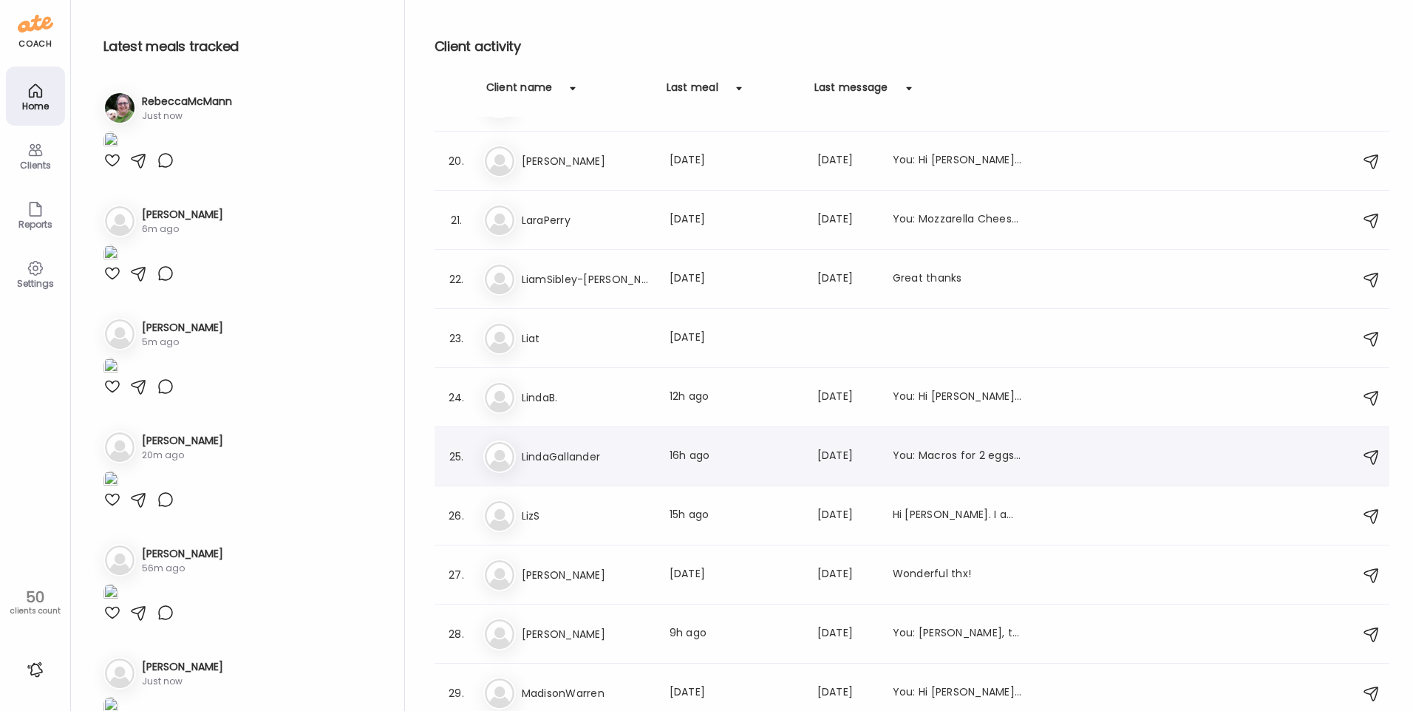
click at [612, 442] on div "Li LindaGallander Last meal: 16h ago Last message: [DATE] You: Macros for 2 egg…" at bounding box center [914, 456] width 862 height 33
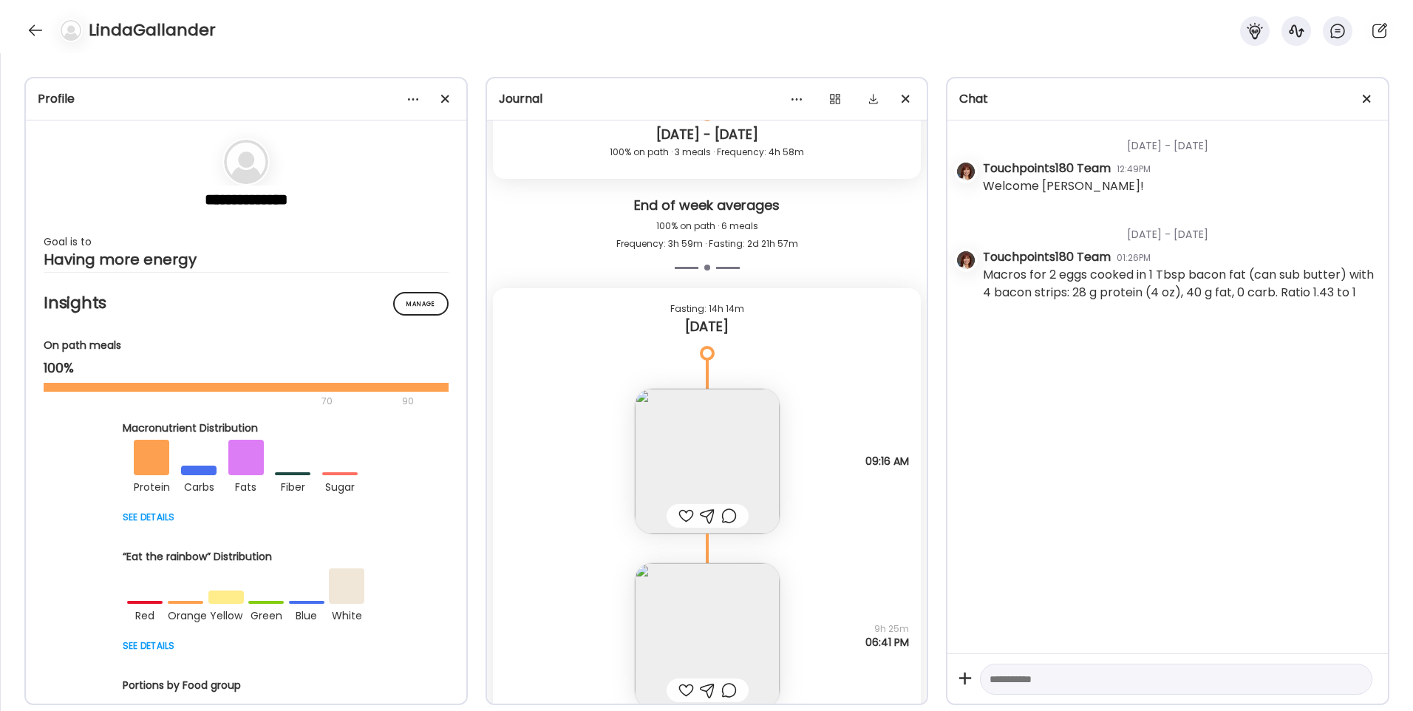
scroll to position [22302, 0]
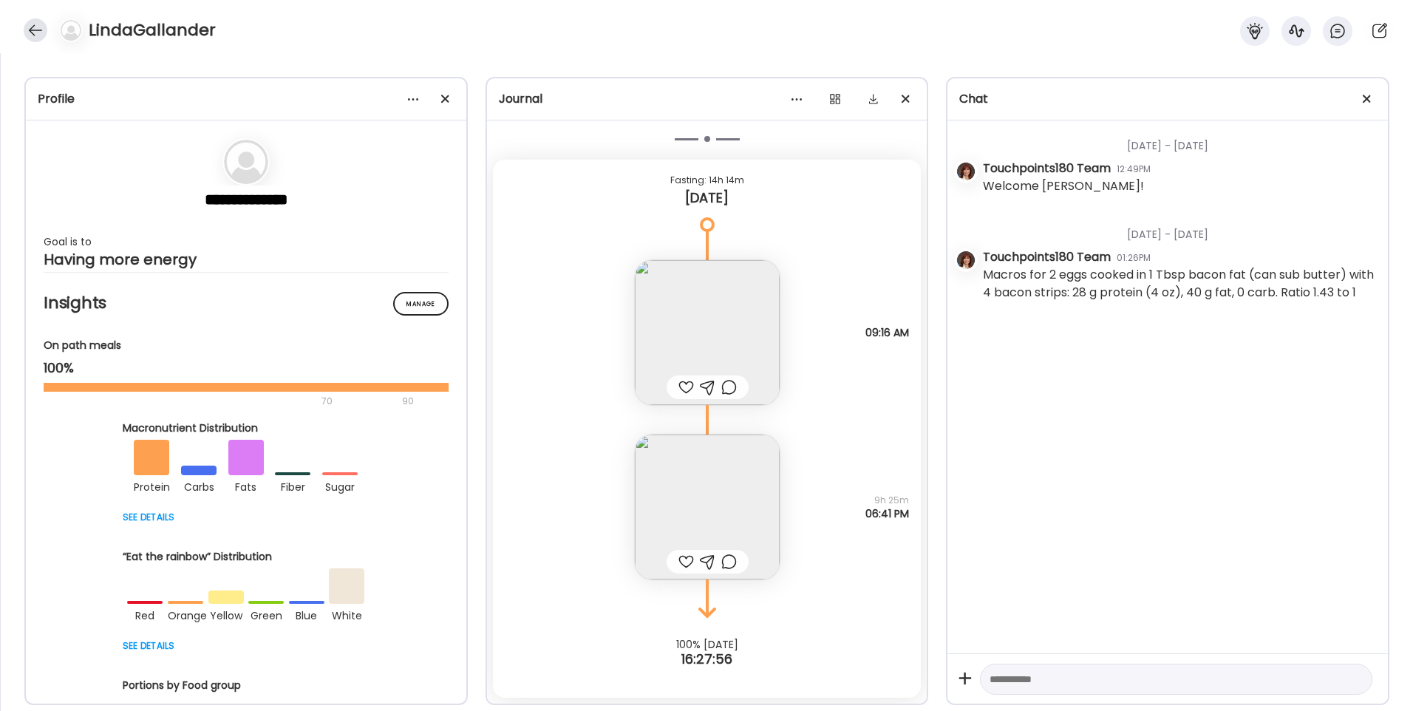
click at [29, 38] on div at bounding box center [36, 30] width 24 height 24
